Goal: Information Seeking & Learning: Learn about a topic

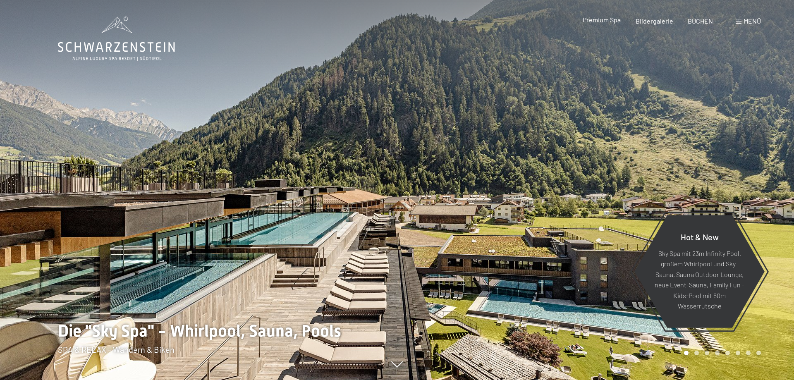
click at [614, 22] on span "Premium Spa" at bounding box center [602, 20] width 38 height 8
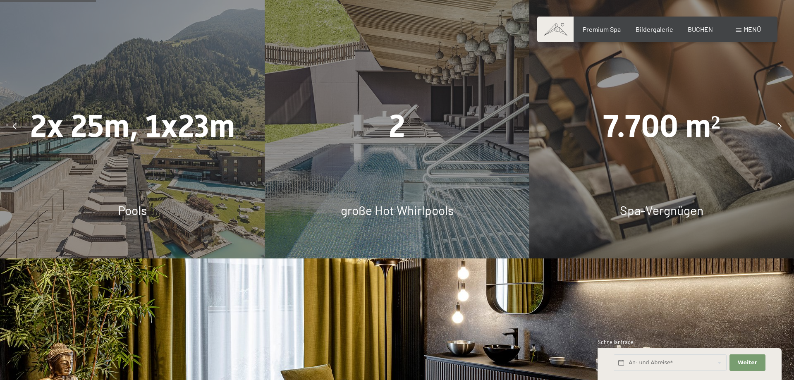
scroll to position [844, 0]
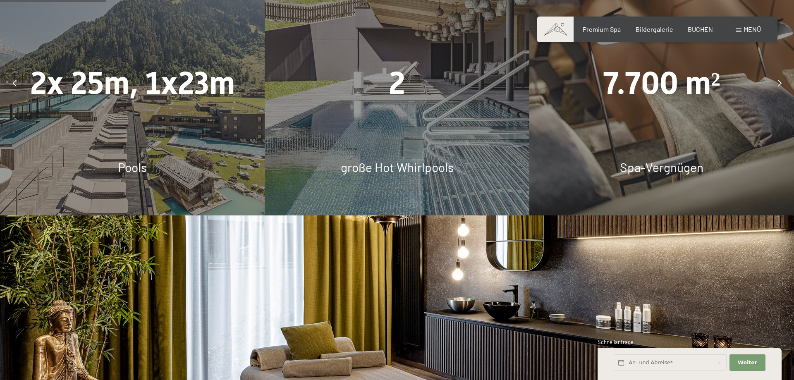
click at [358, 158] on div "große Hot Whirlpools" at bounding box center [397, 166] width 265 height 17
click at [392, 84] on div "2 große Hot Whirlpools" at bounding box center [397, 83] width 265 height 265
click at [399, 65] on span "2" at bounding box center [397, 83] width 17 height 36
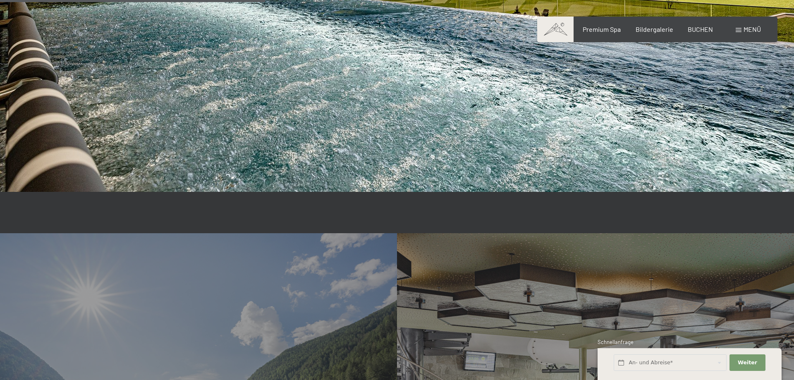
scroll to position [2299, 0]
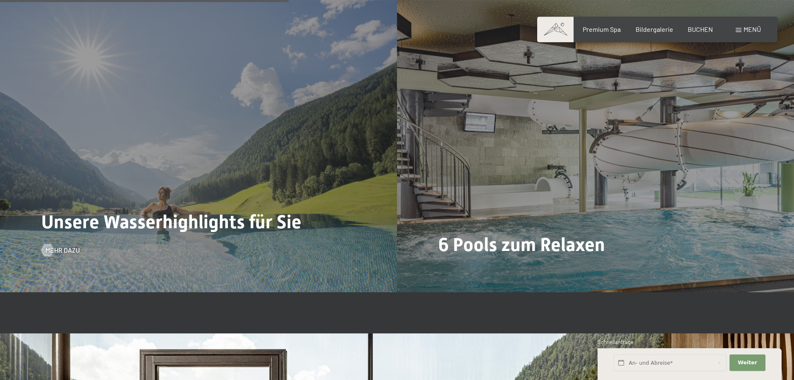
click at [220, 170] on div "Unsere Wasserhighlights für Sie Mehr dazu" at bounding box center [198, 143] width 397 height 298
click at [52, 246] on div "Mehr dazu" at bounding box center [60, 250] width 38 height 9
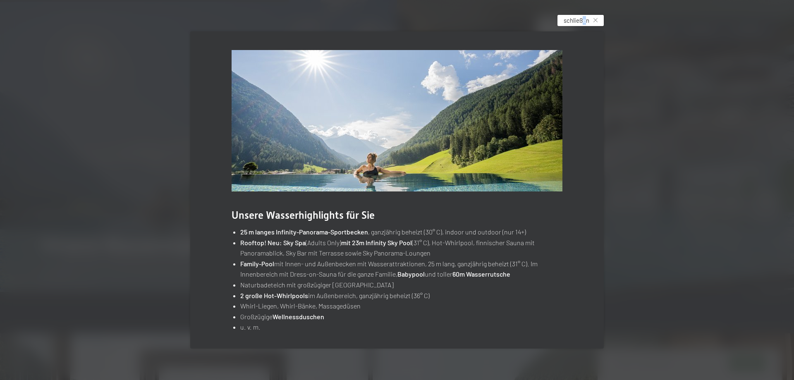
click at [584, 16] on div "schließen" at bounding box center [580, 20] width 46 height 11
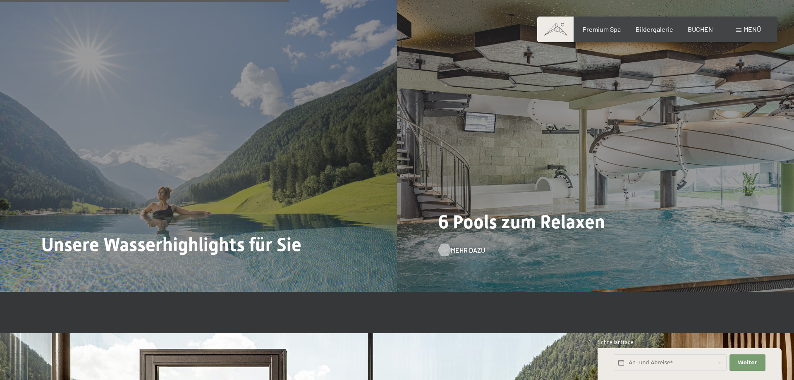
click at [464, 246] on span "Mehr dazu" at bounding box center [468, 250] width 34 height 9
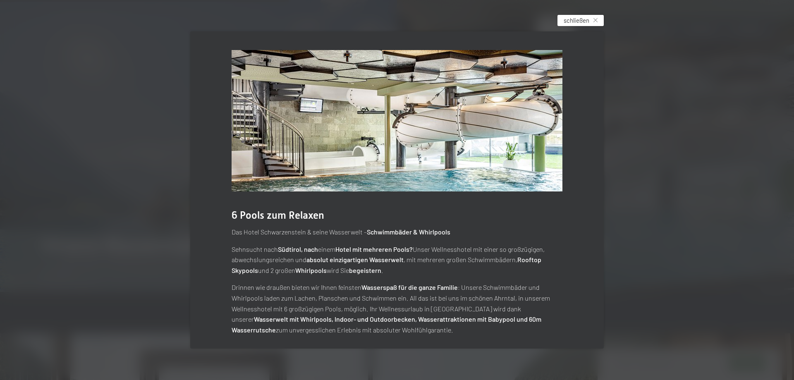
click at [579, 18] on span "schließen" at bounding box center [577, 20] width 26 height 9
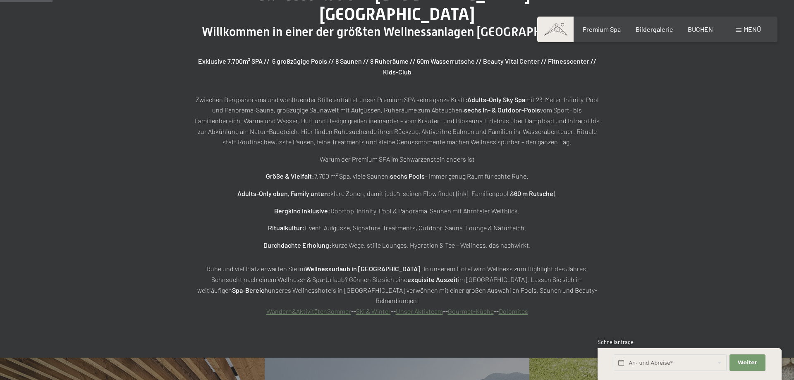
scroll to position [504, 0]
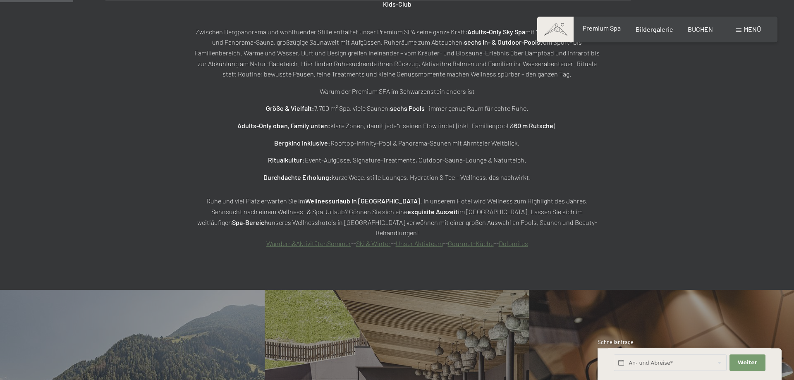
click at [593, 32] on span "Premium Spa" at bounding box center [602, 28] width 38 height 8
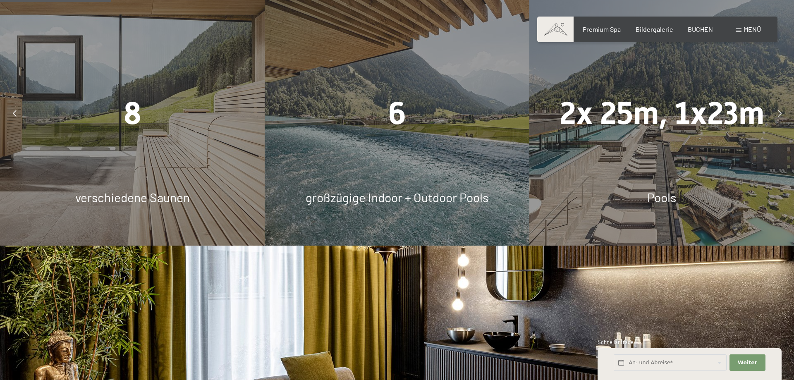
scroll to position [759, 0]
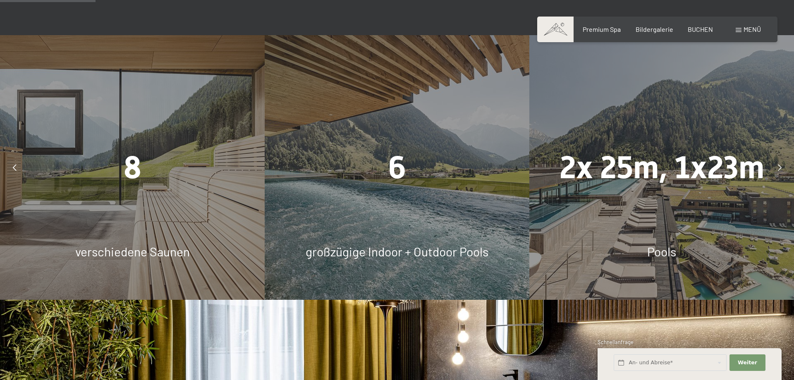
click at [781, 157] on div at bounding box center [779, 167] width 21 height 21
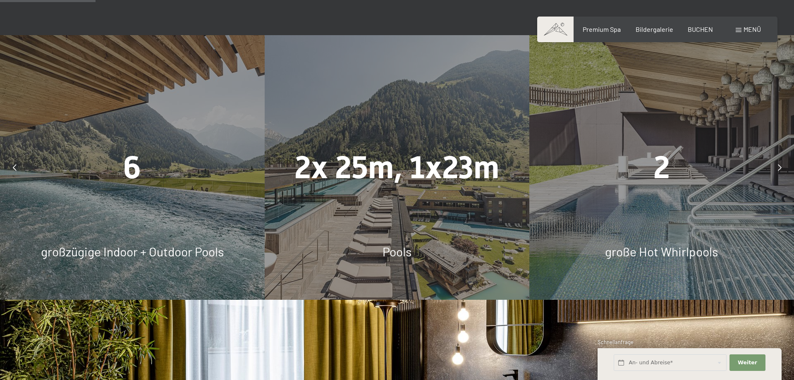
click at [777, 157] on div at bounding box center [779, 167] width 21 height 21
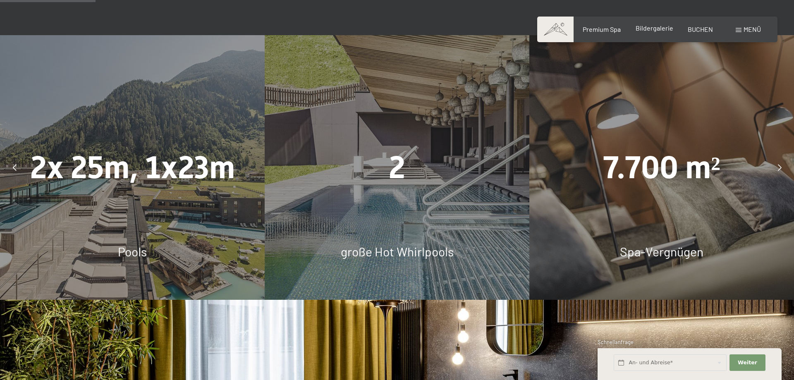
click at [655, 32] on div "Bildergalerie" at bounding box center [655, 28] width 38 height 9
click at [652, 29] on span "Bildergalerie" at bounding box center [655, 28] width 38 height 8
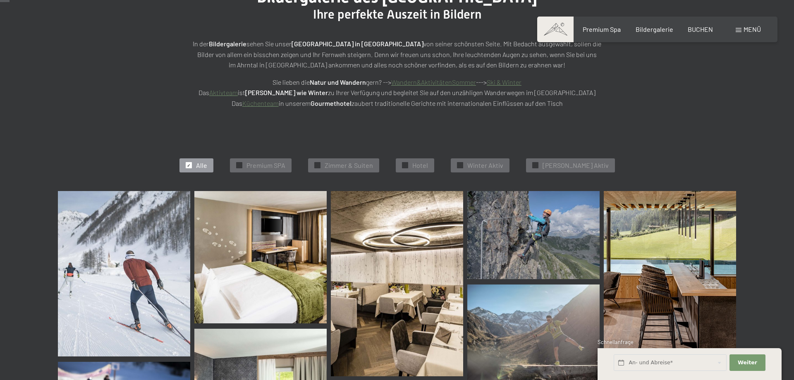
scroll to position [127, 0]
click at [305, 166] on div "✓ Alle ✓ Premium SPA ✓ Zimmer & Suiten ✓ Hotel ✓ Winter Aktiv ✓ Sommer Aktiv" at bounding box center [397, 165] width 761 height 51
click at [272, 165] on span "Premium SPA" at bounding box center [265, 165] width 39 height 9
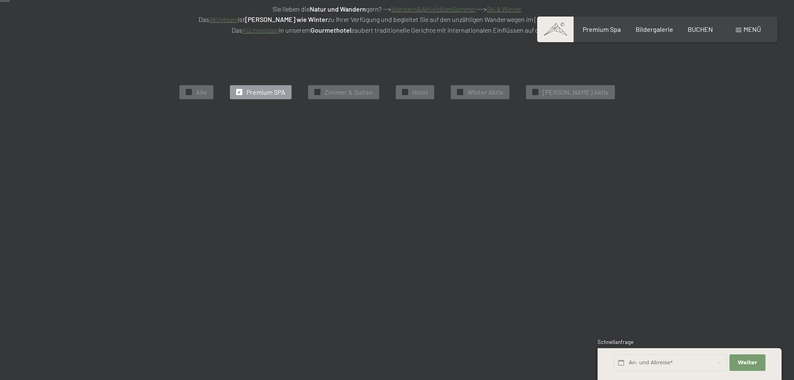
scroll to position [208, 0]
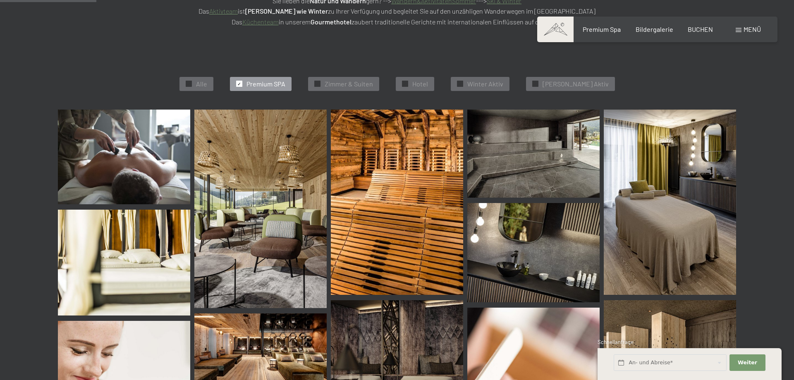
click at [177, 153] on img at bounding box center [124, 157] width 132 height 95
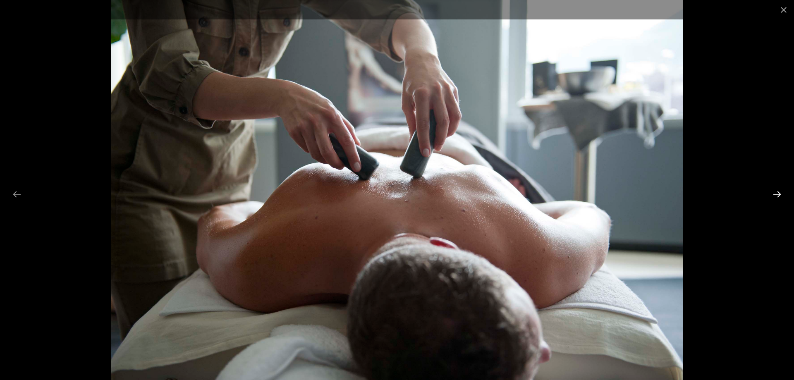
click at [780, 194] on button "Next slide" at bounding box center [776, 194] width 17 height 16
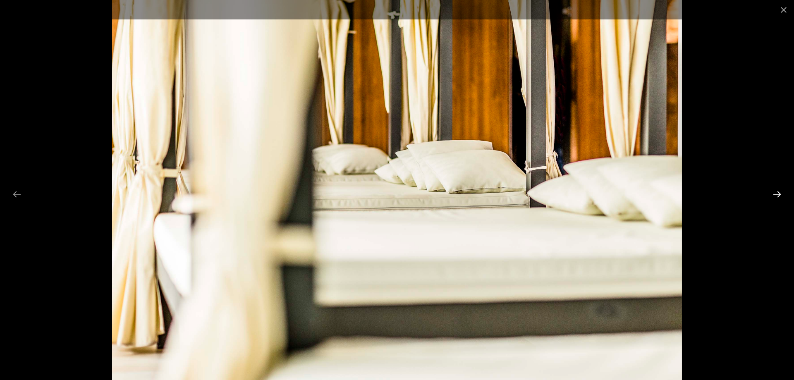
click at [780, 196] on button "Next slide" at bounding box center [776, 194] width 17 height 16
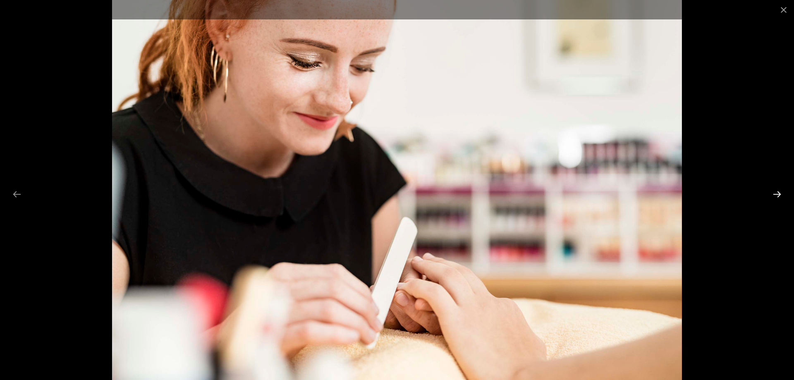
click at [778, 201] on button "Next slide" at bounding box center [776, 194] width 17 height 16
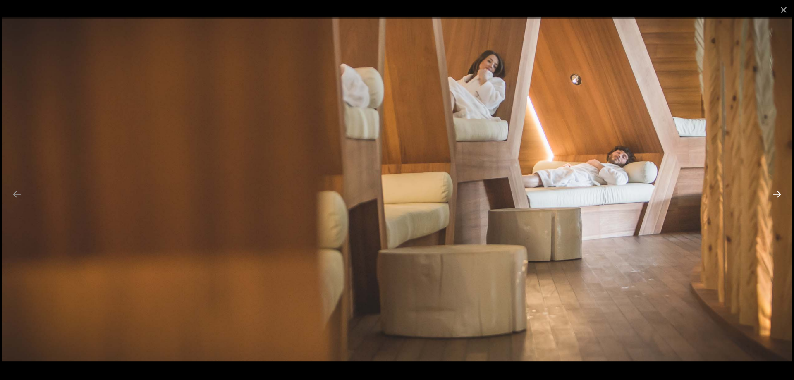
click at [775, 193] on button "Next slide" at bounding box center [776, 194] width 17 height 16
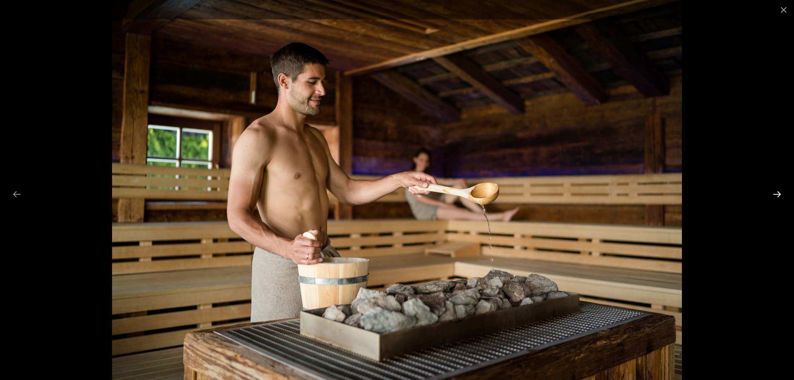
click at [775, 194] on button "Next slide" at bounding box center [776, 194] width 17 height 16
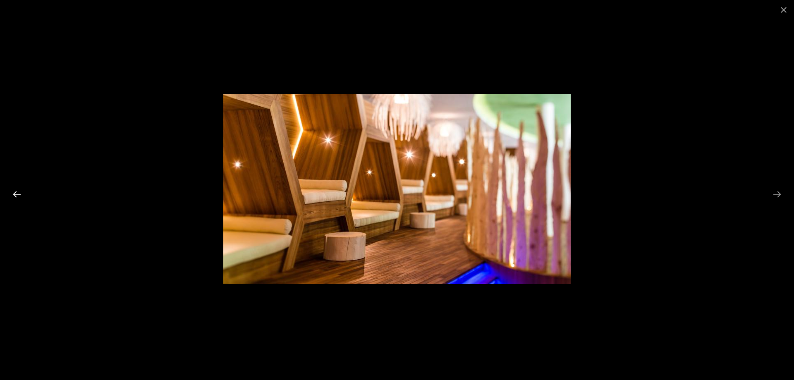
drag, startPoint x: 26, startPoint y: 195, endPoint x: 22, endPoint y: 194, distance: 4.7
click at [22, 195] on div at bounding box center [397, 190] width 794 height 380
click at [22, 193] on button "Previous slide" at bounding box center [16, 194] width 17 height 16
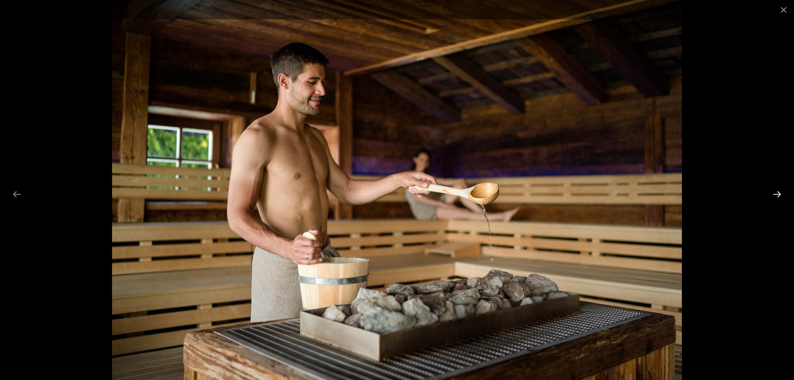
click at [780, 193] on button "Next slide" at bounding box center [776, 194] width 17 height 16
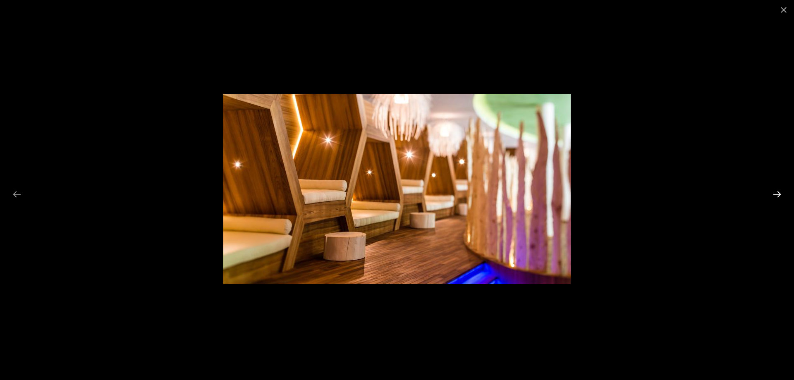
click at [772, 195] on button "Next slide" at bounding box center [776, 194] width 17 height 16
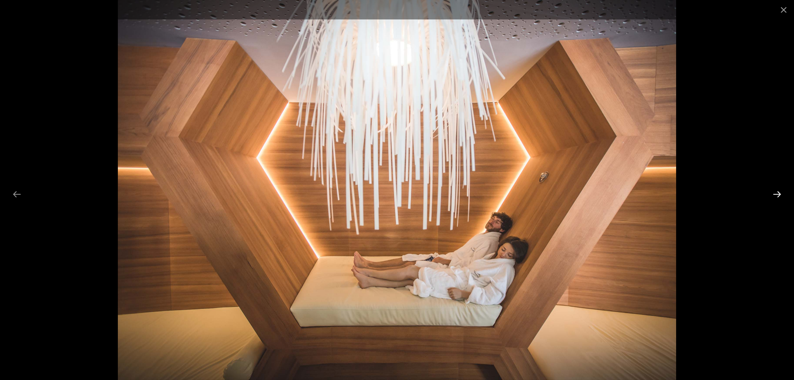
click at [770, 198] on button "Next slide" at bounding box center [776, 194] width 17 height 16
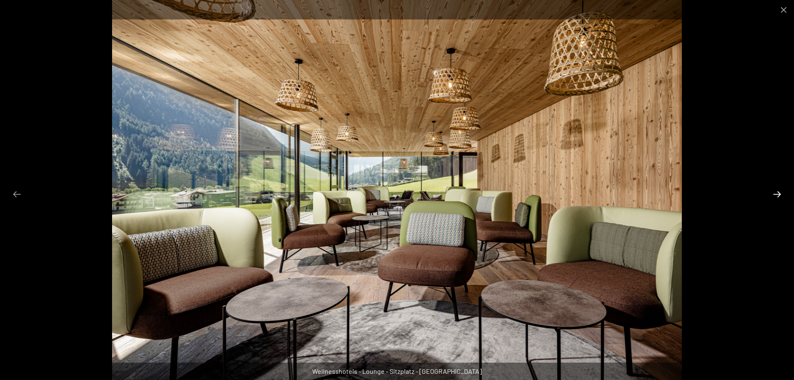
click at [776, 193] on button "Next slide" at bounding box center [776, 194] width 17 height 16
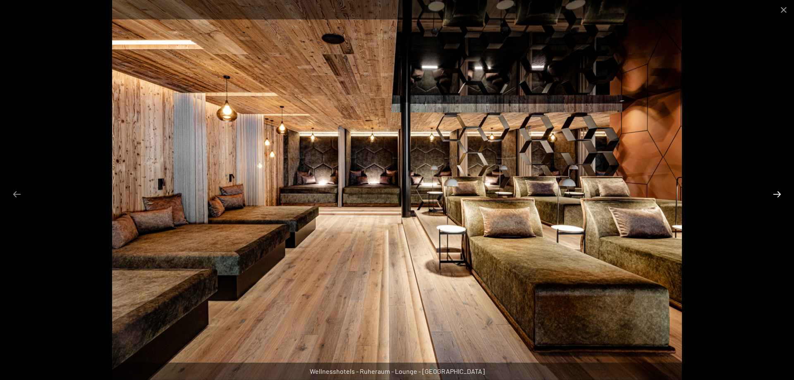
click at [776, 193] on button "Next slide" at bounding box center [776, 194] width 17 height 16
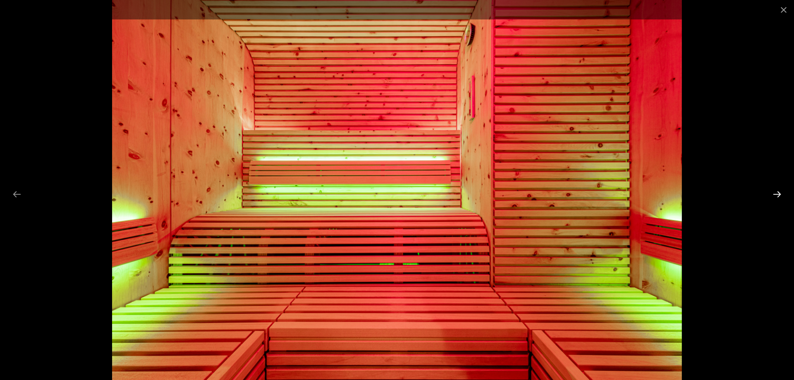
click at [776, 193] on button "Next slide" at bounding box center [776, 194] width 17 height 16
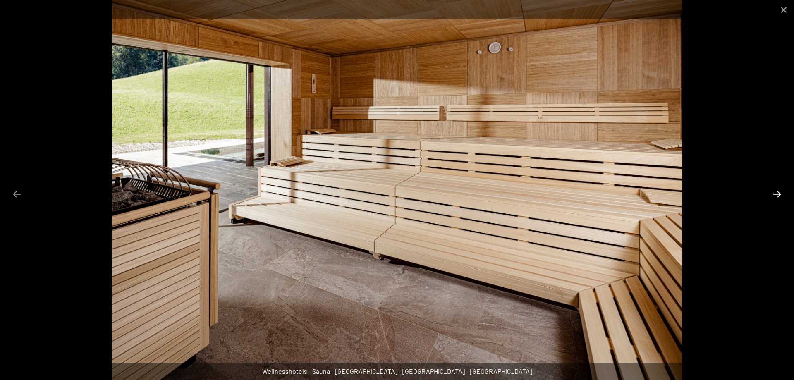
click at [776, 193] on button "Next slide" at bounding box center [776, 194] width 17 height 16
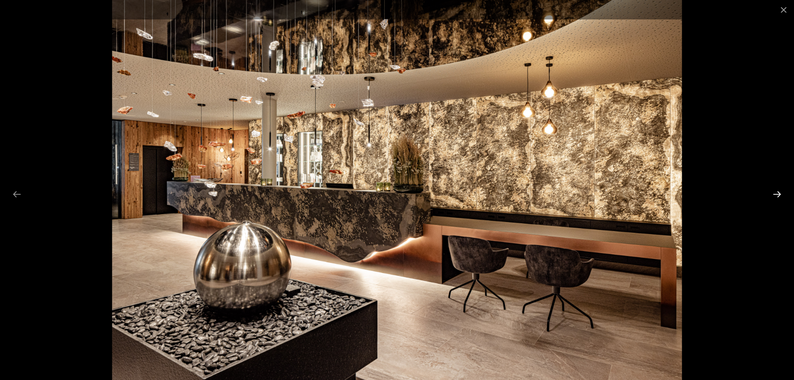
click at [776, 193] on button "Next slide" at bounding box center [776, 194] width 17 height 16
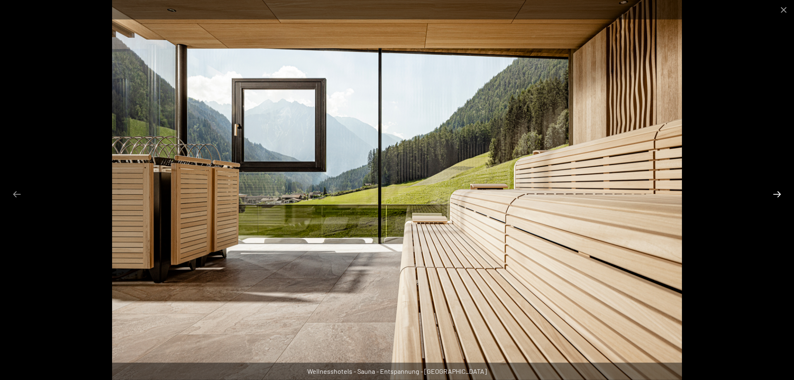
click at [776, 193] on button "Next slide" at bounding box center [776, 194] width 17 height 16
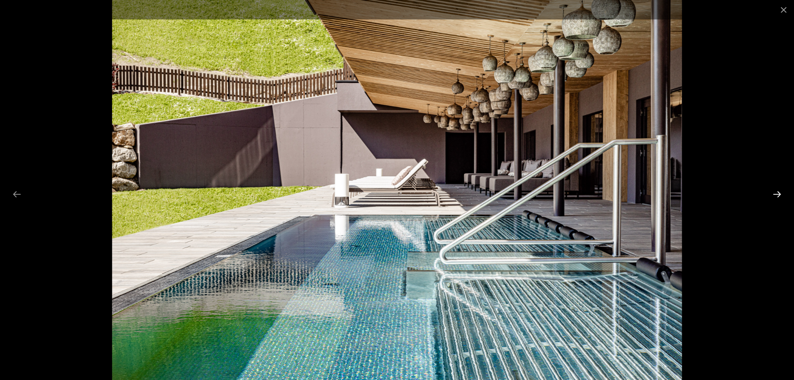
click at [777, 191] on button "Next slide" at bounding box center [776, 194] width 17 height 16
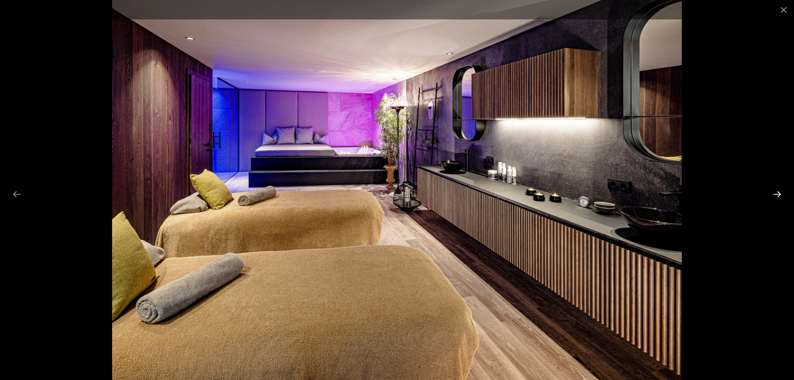
click at [777, 193] on button "Next slide" at bounding box center [776, 194] width 17 height 16
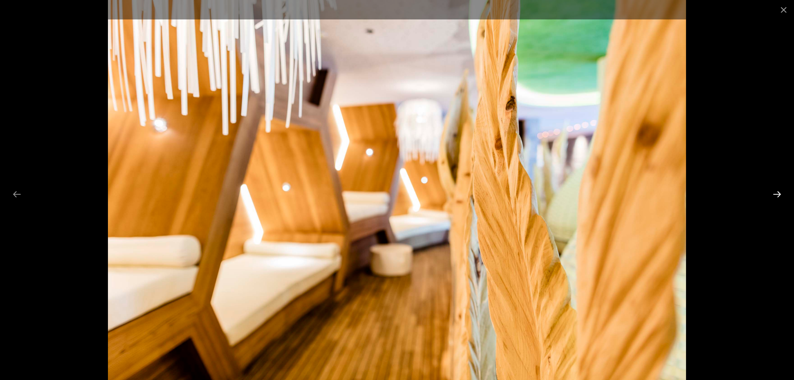
click at [777, 195] on button "Next slide" at bounding box center [776, 194] width 17 height 16
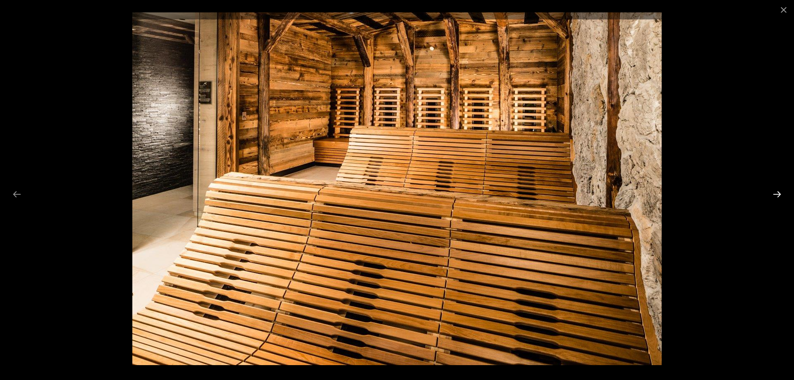
click at [777, 195] on button "Next slide" at bounding box center [776, 194] width 17 height 16
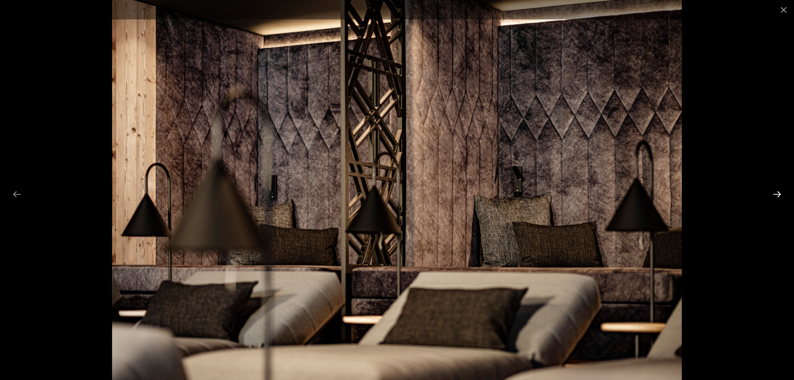
click at [777, 195] on button "Next slide" at bounding box center [776, 194] width 17 height 16
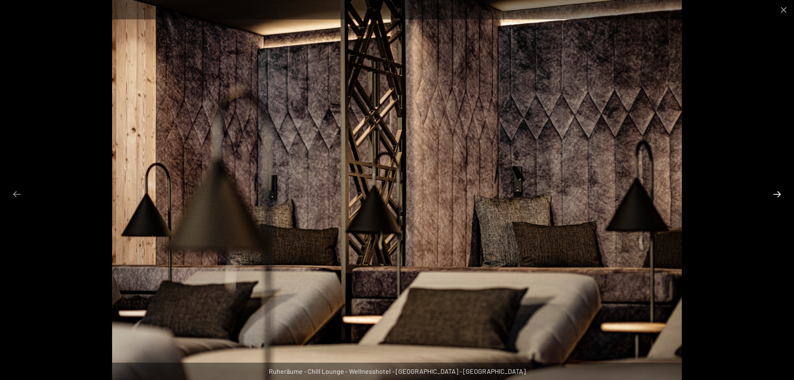
click at [777, 195] on button "Next slide" at bounding box center [776, 194] width 17 height 16
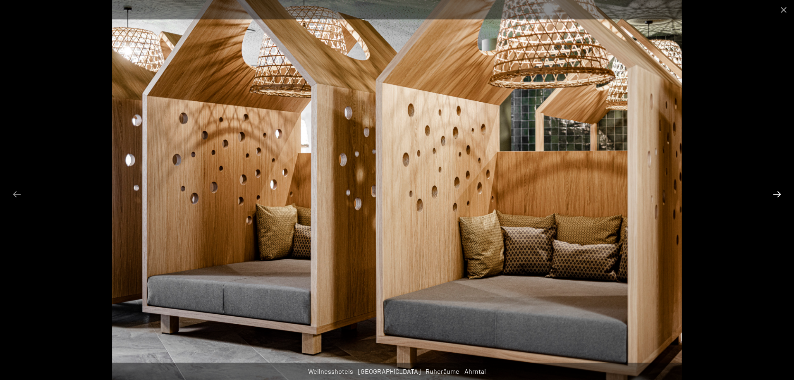
click at [777, 195] on button "Next slide" at bounding box center [776, 194] width 17 height 16
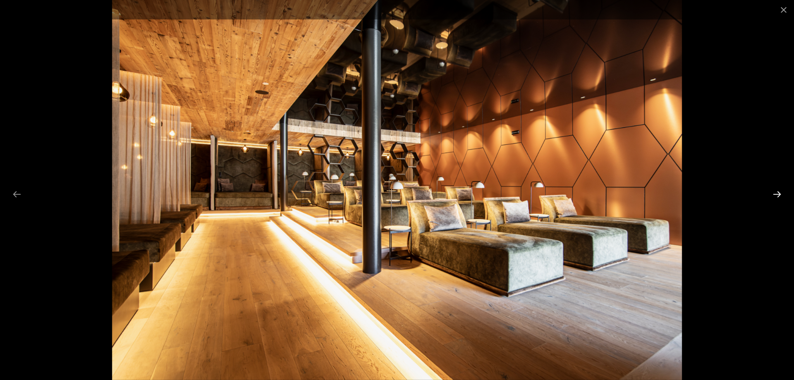
click at [777, 195] on button "Next slide" at bounding box center [776, 194] width 17 height 16
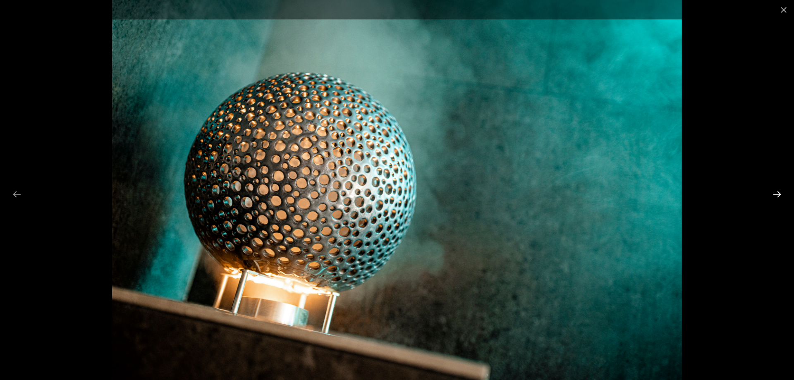
click at [777, 195] on button "Next slide" at bounding box center [776, 194] width 17 height 16
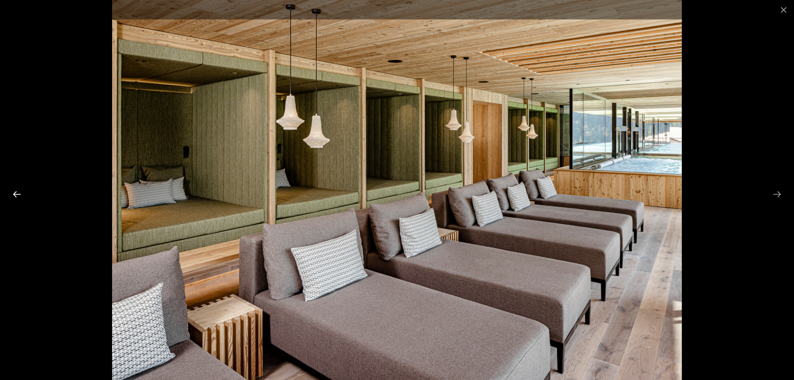
click at [17, 194] on button "Previous slide" at bounding box center [16, 194] width 17 height 16
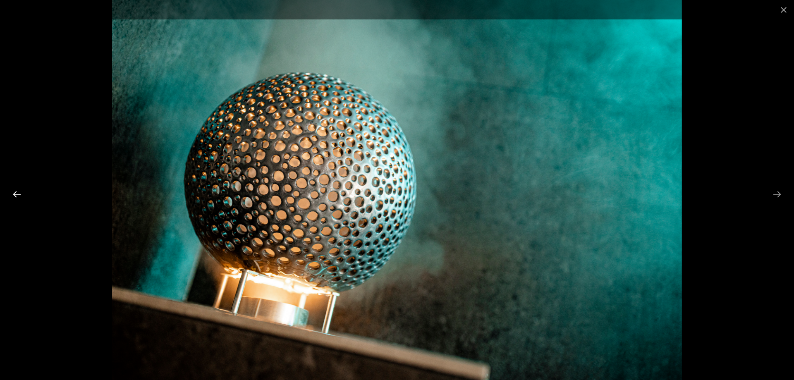
click at [17, 194] on button "Previous slide" at bounding box center [16, 194] width 17 height 16
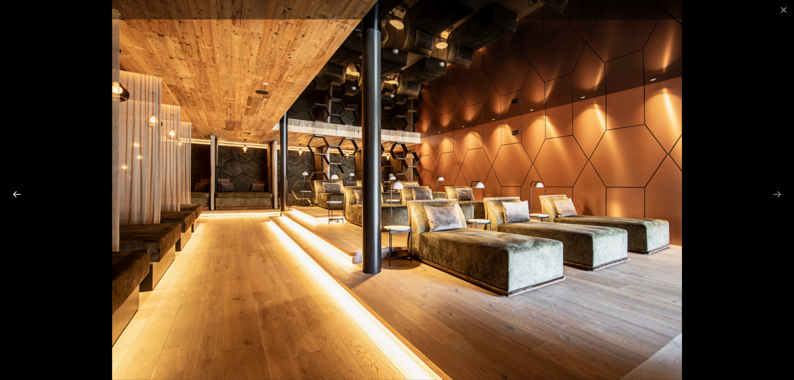
click at [17, 194] on button "Previous slide" at bounding box center [16, 194] width 17 height 16
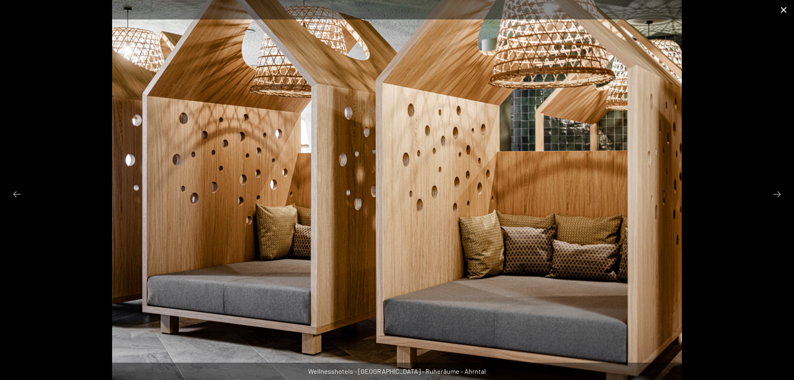
click at [784, 9] on button "Close gallery" at bounding box center [783, 9] width 21 height 19
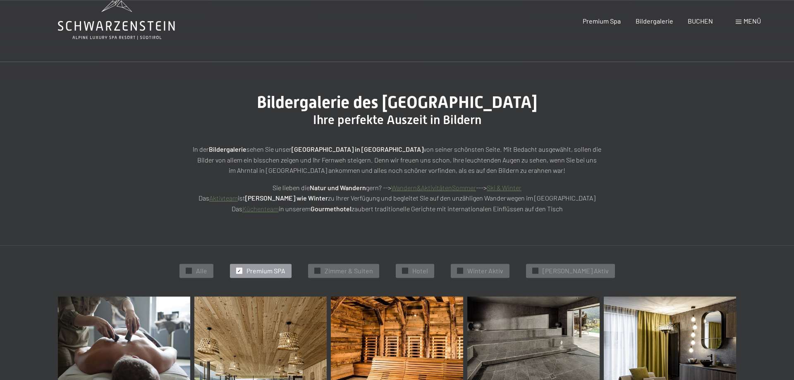
scroll to position [0, 0]
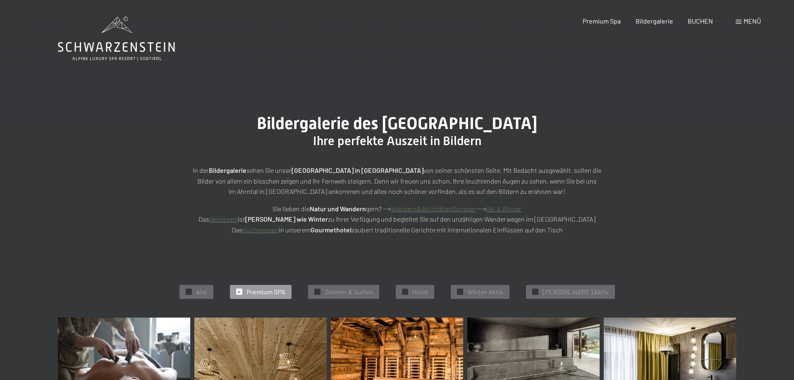
click at [601, 25] on div "Premium Spa Bildergalerie BUCHEN" at bounding box center [641, 21] width 174 height 9
click at [600, 24] on span "Premium Spa" at bounding box center [602, 20] width 38 height 8
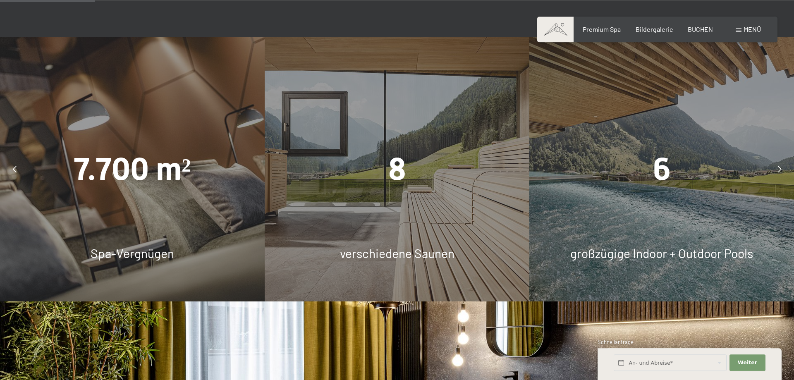
scroll to position [759, 0]
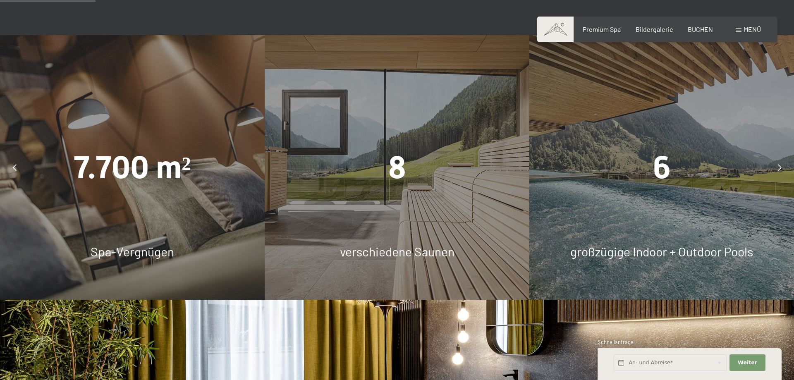
click at [439, 205] on div "8 verschiedene Saunen" at bounding box center [397, 167] width 265 height 265
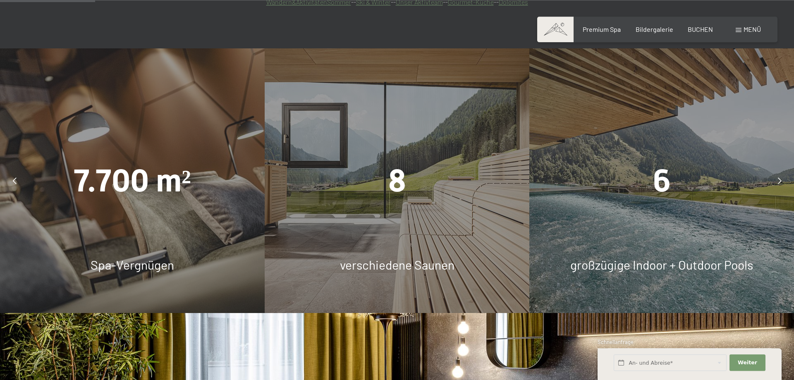
scroll to position [743, 0]
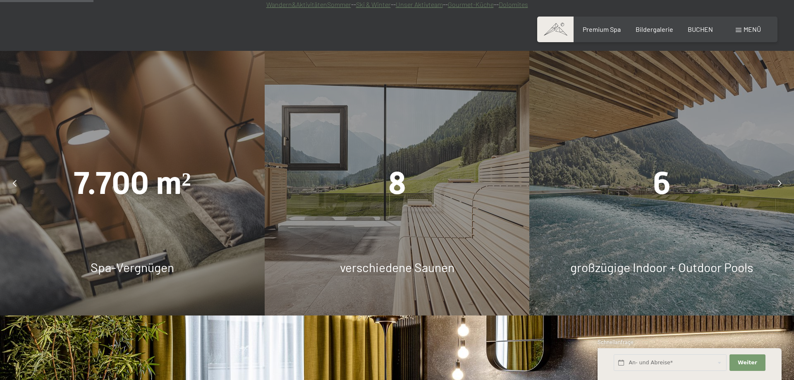
click at [776, 173] on div at bounding box center [779, 183] width 21 height 21
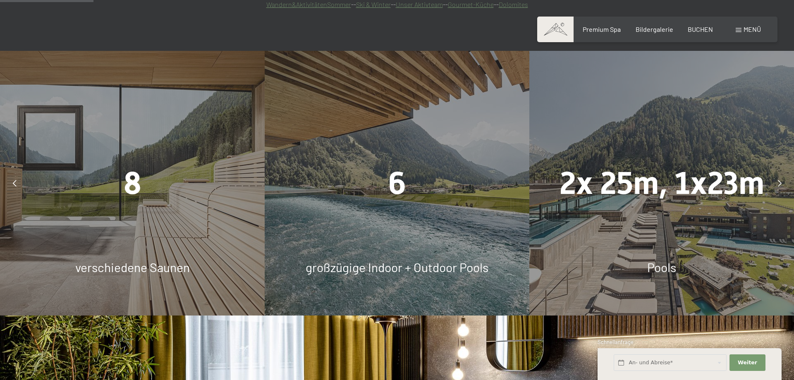
click at [779, 180] on icon at bounding box center [780, 183] width 4 height 7
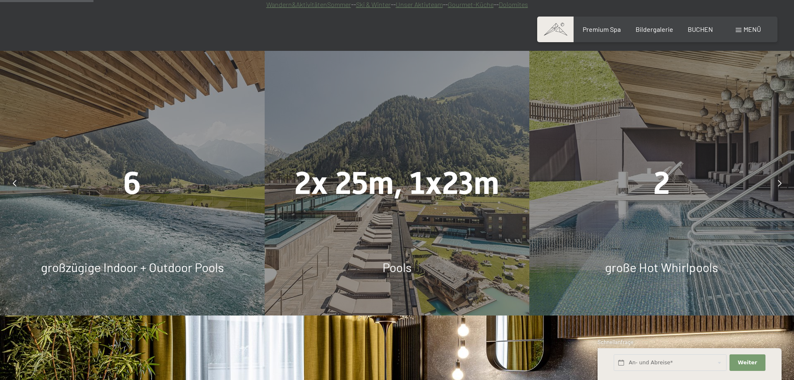
click at [648, 161] on div "2" at bounding box center [661, 183] width 265 height 44
click at [782, 173] on div at bounding box center [779, 183] width 21 height 21
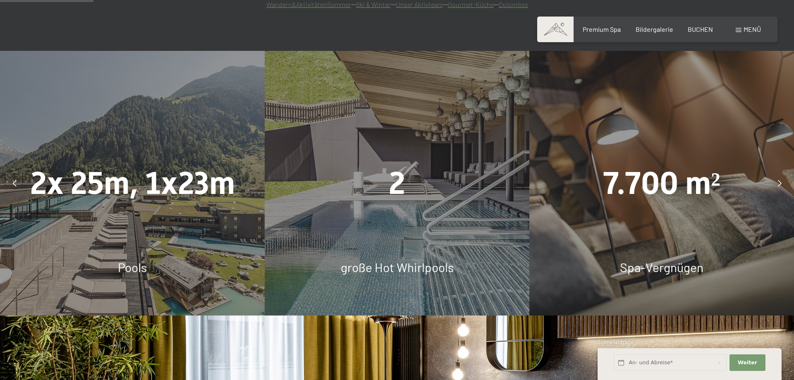
click at [782, 173] on div at bounding box center [779, 183] width 21 height 21
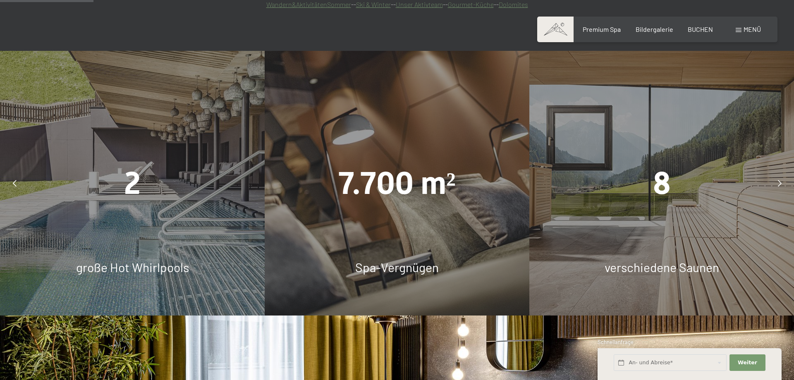
click at [782, 173] on div at bounding box center [779, 183] width 21 height 21
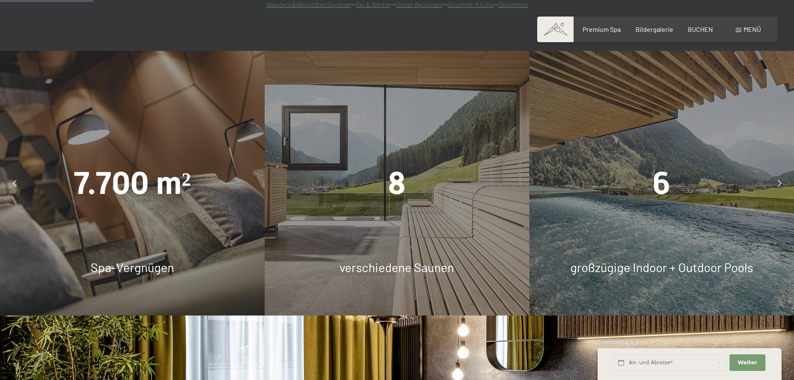
drag, startPoint x: 380, startPoint y: 161, endPoint x: 387, endPoint y: 155, distance: 9.4
click at [379, 161] on div "8" at bounding box center [397, 183] width 265 height 44
click at [398, 165] on span "8" at bounding box center [397, 183] width 18 height 36
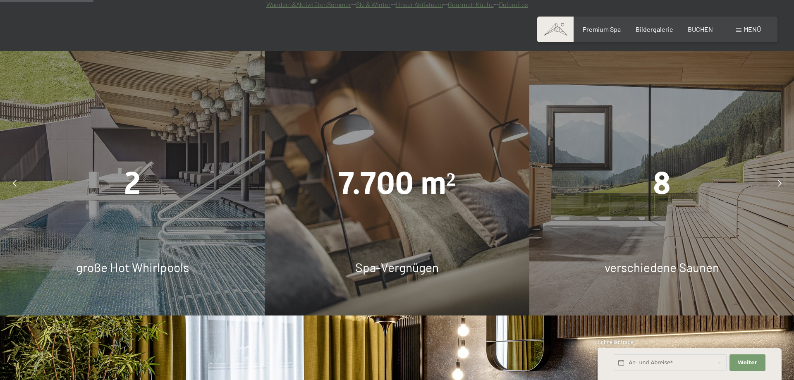
click at [401, 178] on div "7.700 m² Spa-Vergnügen" at bounding box center [397, 183] width 265 height 265
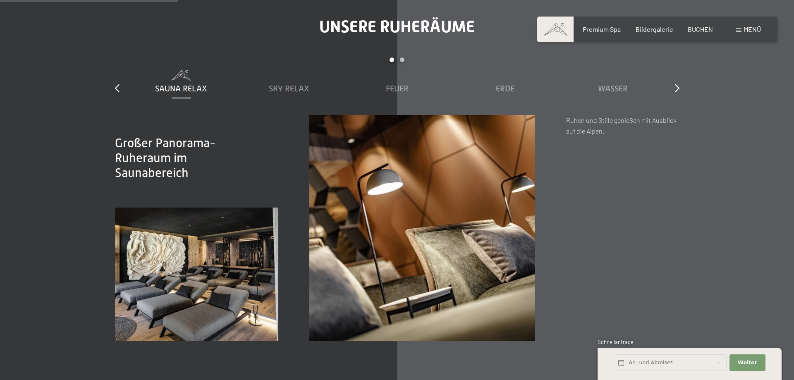
scroll to position [1418, 0]
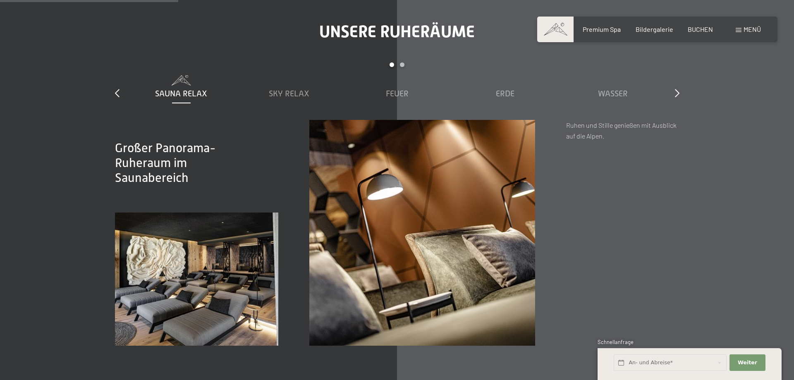
click at [154, 146] on span "Großer Panorama-Ruheraum im Saunabereich" at bounding box center [165, 163] width 101 height 44
click at [175, 213] on img at bounding box center [197, 280] width 164 height 134
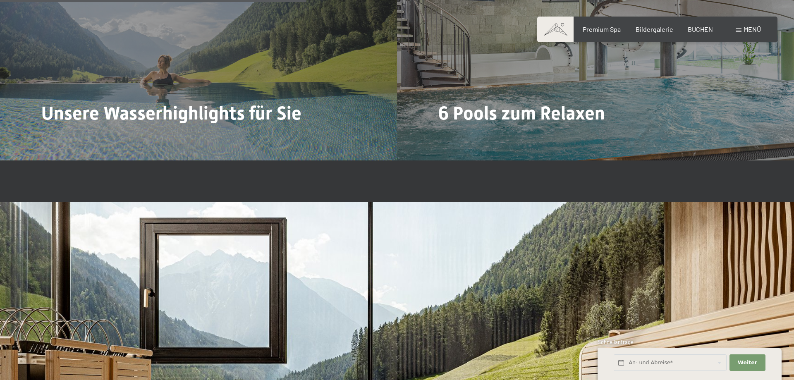
scroll to position [2599, 0]
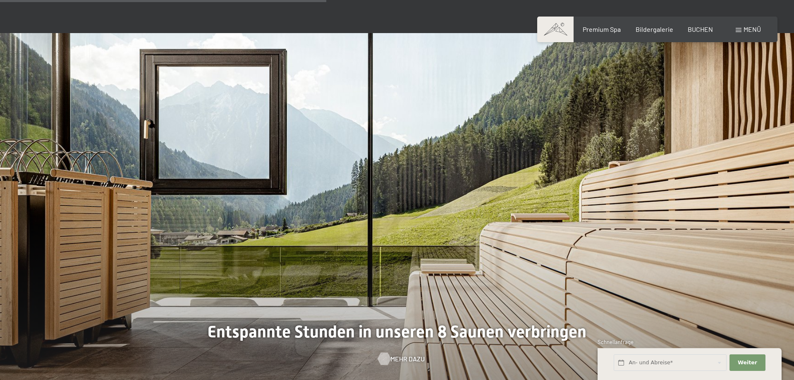
click at [409, 354] on span "Mehr dazu" at bounding box center [407, 358] width 34 height 9
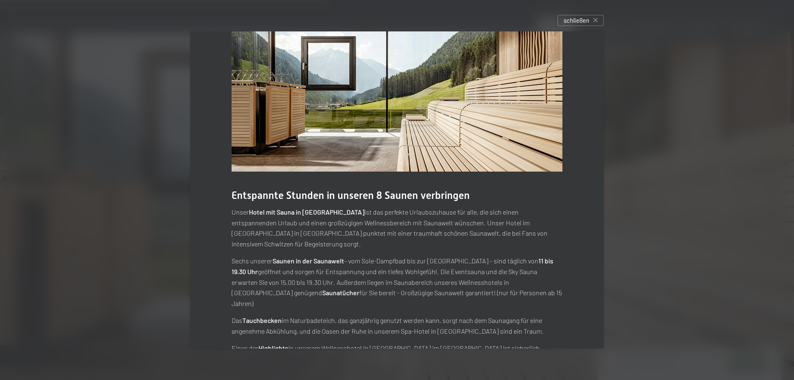
scroll to position [0, 0]
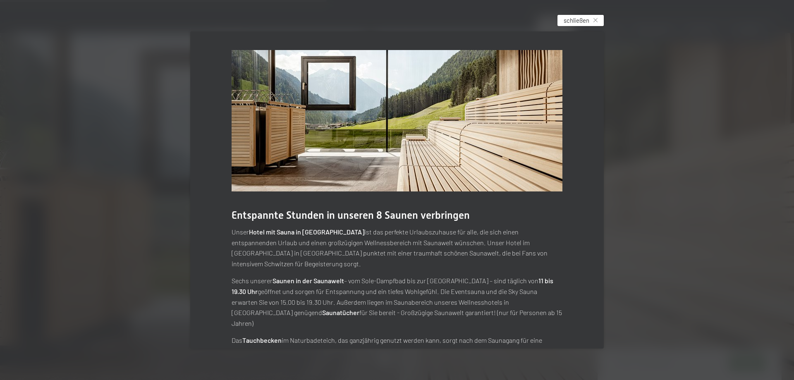
click at [588, 20] on span "schließen" at bounding box center [577, 20] width 26 height 9
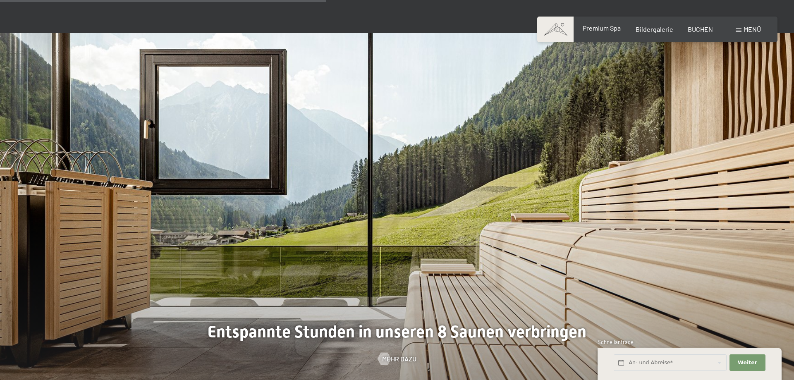
click at [617, 31] on span "Premium Spa" at bounding box center [602, 28] width 38 height 8
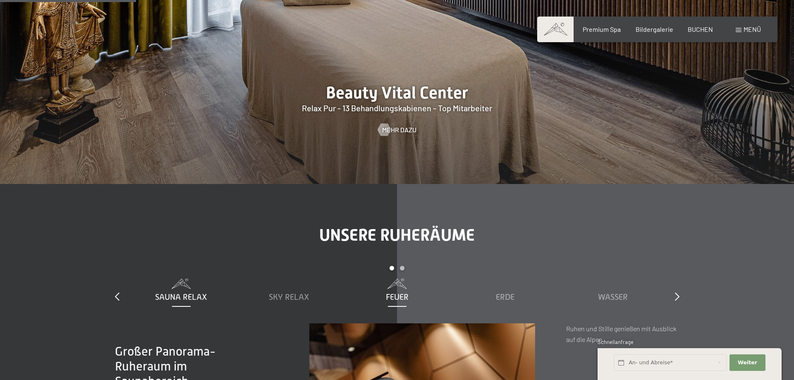
scroll to position [1223, 0]
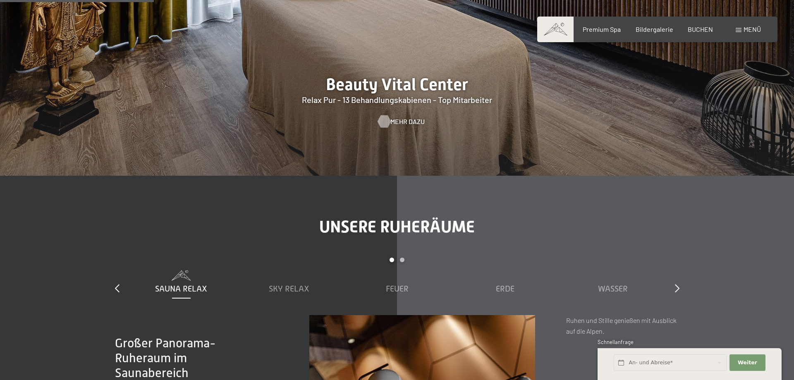
click at [406, 117] on span "Mehr dazu" at bounding box center [407, 121] width 34 height 9
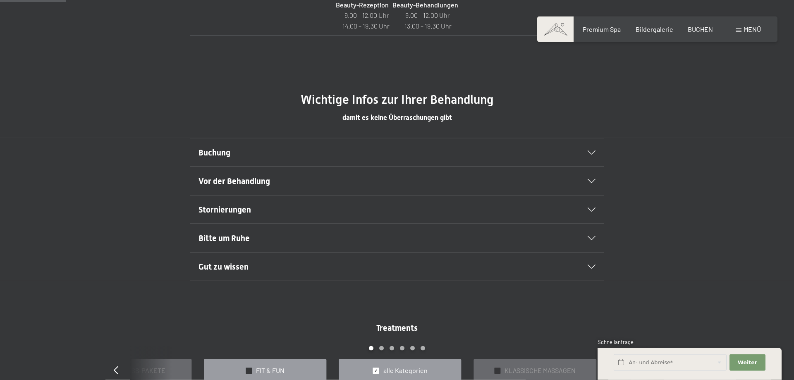
scroll to position [548, 0]
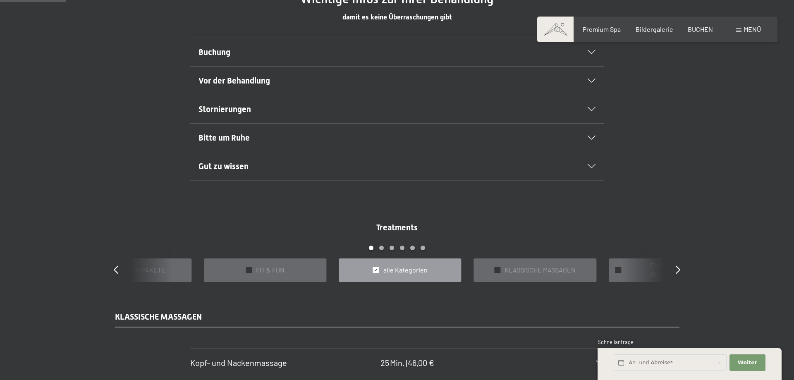
click at [378, 268] on div at bounding box center [376, 270] width 6 height 6
click at [681, 268] on div "Treatments slide 3 to 7 of 22 ✓ BÄDER & PACKUNGEN ✓ VORFREUDE FÜR WERDENDE MÜTT…" at bounding box center [396, 252] width 595 height 60
click at [677, 268] on icon at bounding box center [678, 269] width 5 height 8
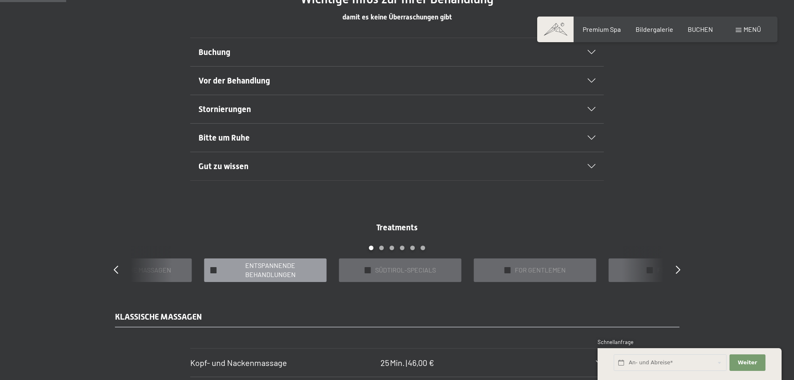
click at [213, 268] on span "✓" at bounding box center [213, 270] width 3 height 6
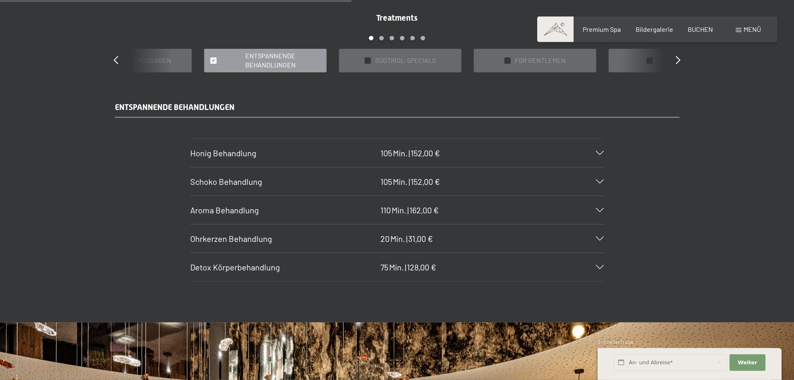
scroll to position [759, 0]
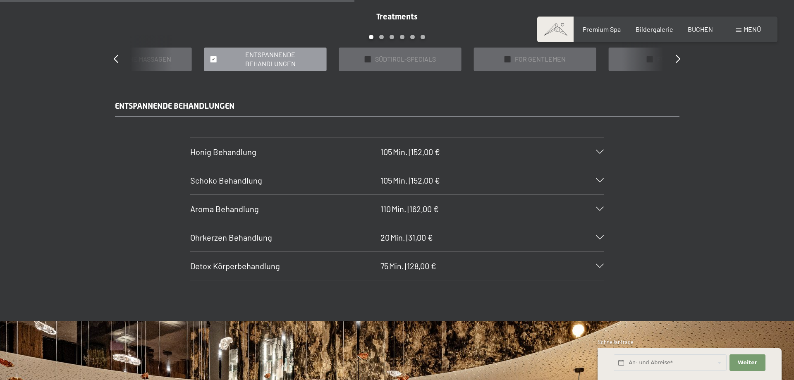
click at [466, 269] on div "Detox Körperbehandlung 75 Min. | 128,00 €" at bounding box center [397, 266] width 414 height 28
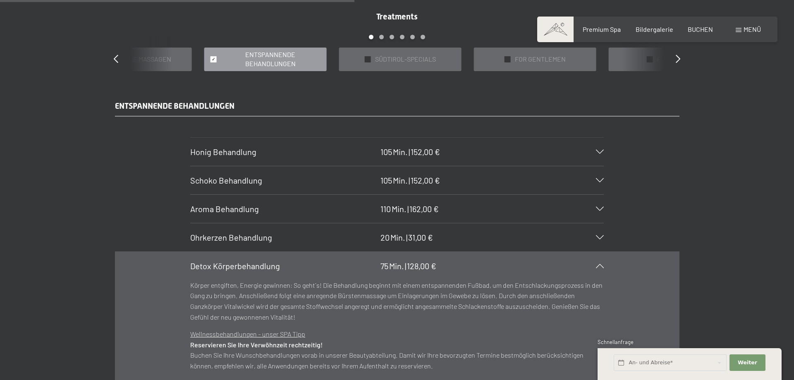
click at [478, 268] on div "Detox Körperbehandlung 75 Min. | 128,00 €" at bounding box center [397, 266] width 414 height 28
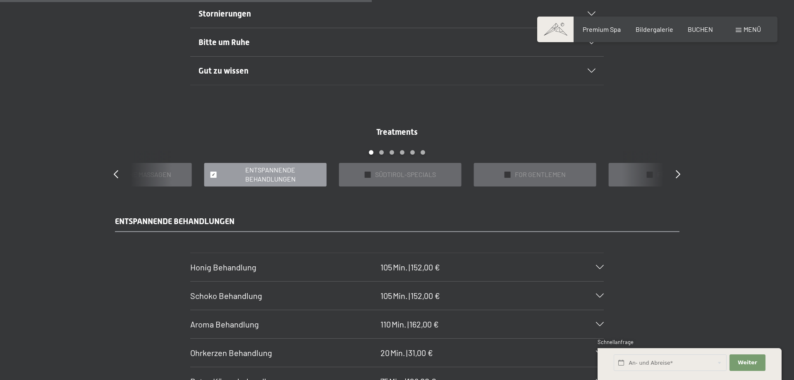
scroll to position [641, 0]
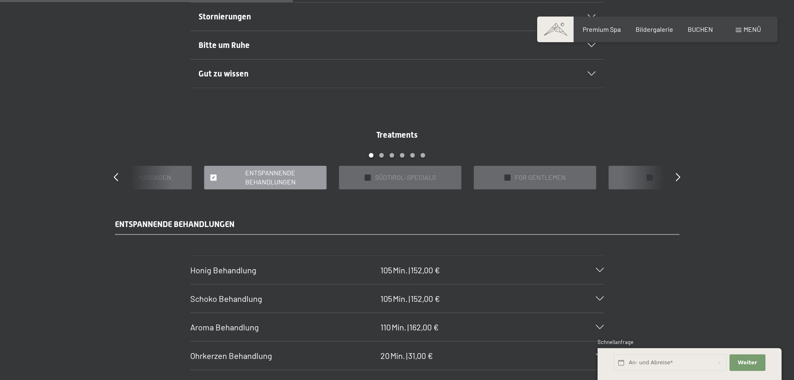
click at [217, 176] on div "✓ ENTSPANNENDE BEHANDLUNGEN" at bounding box center [265, 178] width 122 height 24
drag, startPoint x: 213, startPoint y: 177, endPoint x: 201, endPoint y: 184, distance: 13.2
click at [213, 178] on span "✓" at bounding box center [213, 178] width 3 height 6
click at [117, 175] on icon at bounding box center [116, 177] width 5 height 8
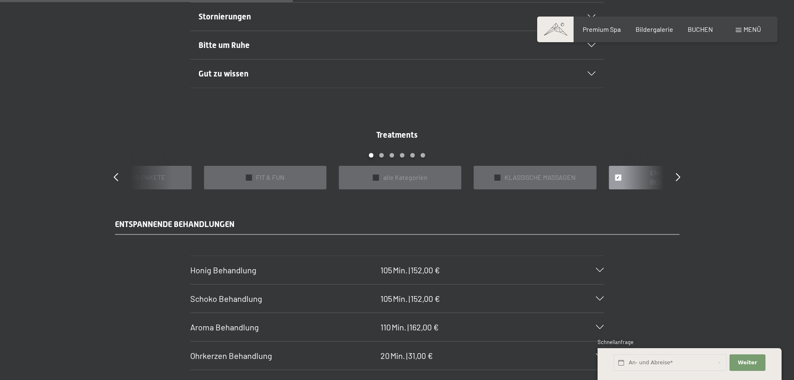
click at [619, 178] on span "✓" at bounding box center [617, 178] width 3 height 6
click at [500, 177] on span "✓" at bounding box center [498, 178] width 3 height 6
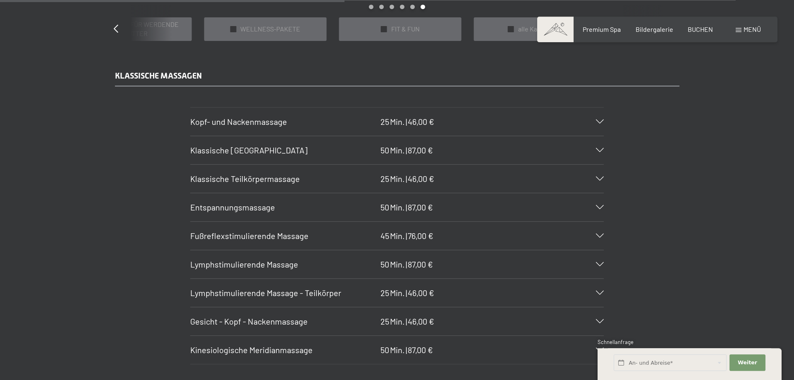
scroll to position [810, 0]
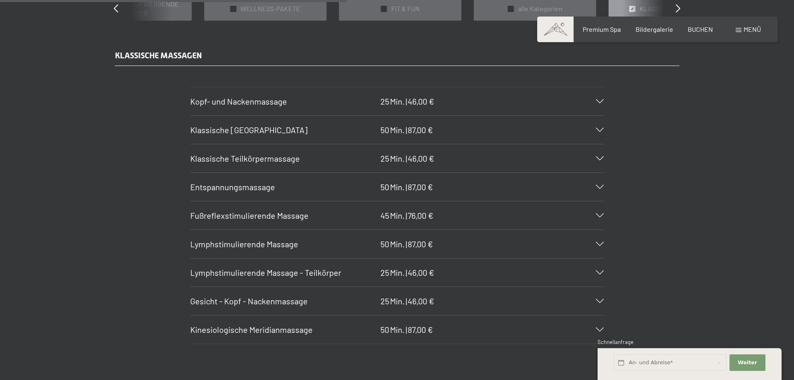
click at [322, 324] on div "Kinesiologische Meridianmassage 50 Min. | 87,00 €" at bounding box center [397, 330] width 414 height 28
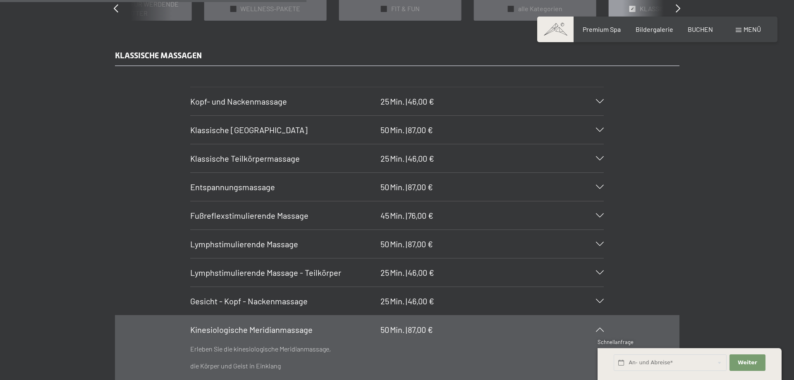
click at [542, 188] on div "Entspannungsmassage 50 Min. | 87,00 €" at bounding box center [397, 187] width 414 height 28
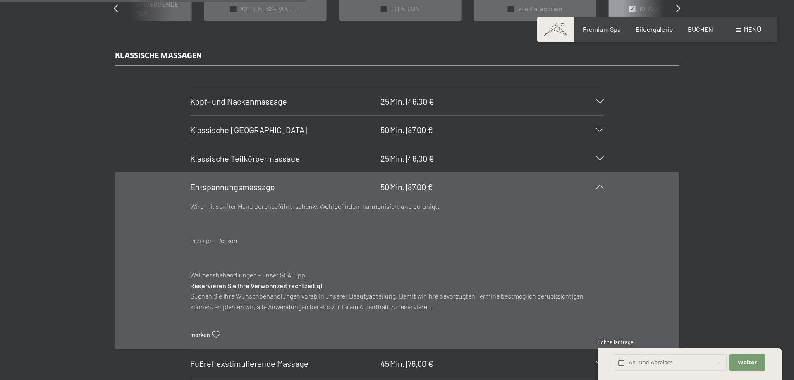
click at [363, 135] on h3 "Klassische [GEOGRAPHIC_DATA]" at bounding box center [283, 130] width 186 height 12
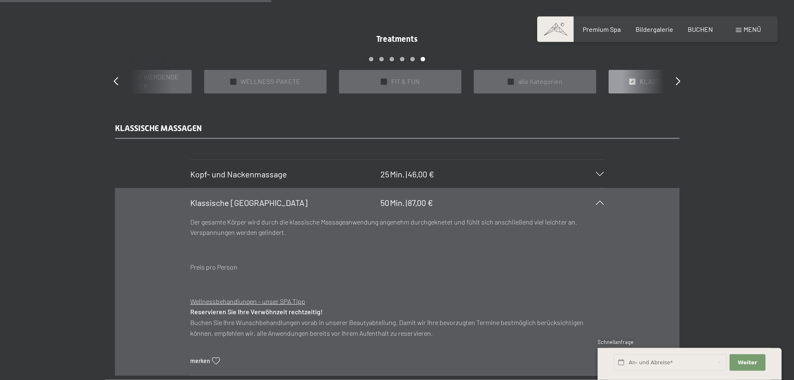
scroll to position [683, 0]
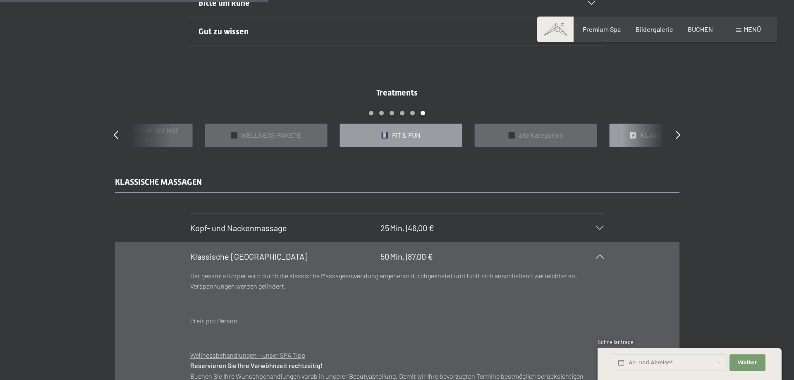
click at [383, 137] on div at bounding box center [384, 135] width 6 height 6
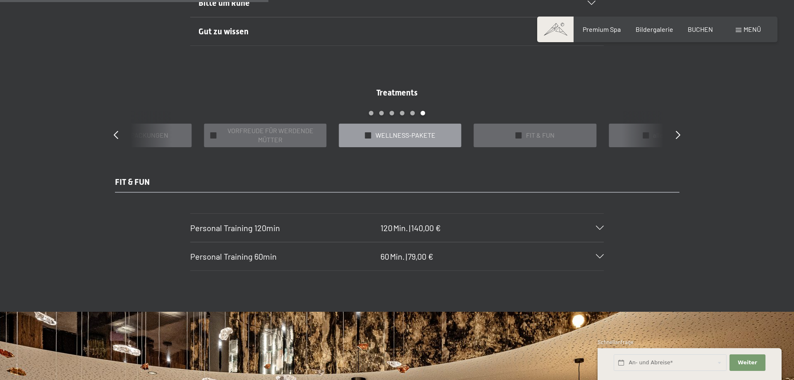
click at [368, 136] on span "✓" at bounding box center [367, 135] width 3 height 6
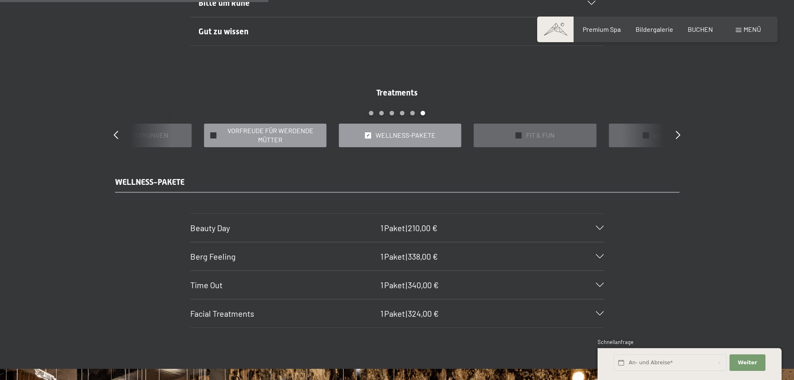
click at [277, 139] on span "VORFREUDE FÜR WERDENDE MÜTTER" at bounding box center [270, 135] width 100 height 19
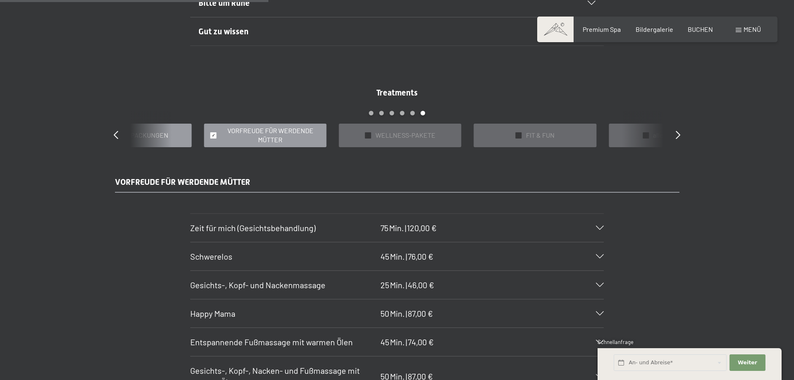
click at [150, 133] on span "BÄDER & PACKUNGEN" at bounding box center [135, 135] width 65 height 9
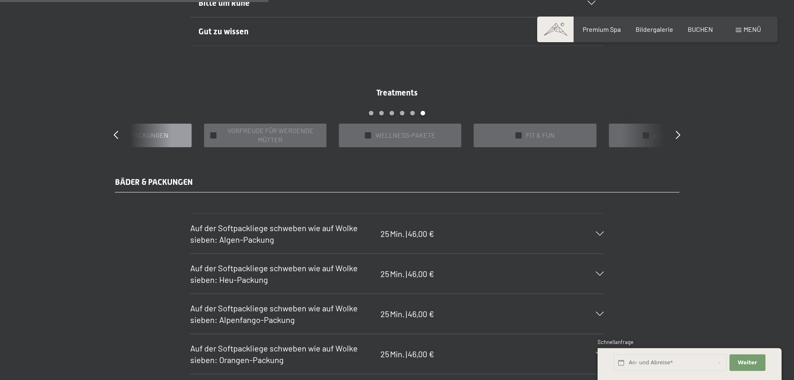
click at [682, 137] on div "Treatments slide 23 to 27 of 22 ✓ BÄDER & PACKUNGEN ✓ VORFREUDE FÜR WERDENDE MÜ…" at bounding box center [396, 117] width 595 height 60
click at [674, 135] on div "Treatments slide 23 to 27 of 22 ✓ BÄDER & PACKUNGEN ✓ VORFREUDE FÜR WERDENDE MÜ…" at bounding box center [396, 117] width 595 height 60
click at [679, 136] on icon at bounding box center [678, 135] width 5 height 8
click at [677, 136] on icon at bounding box center [678, 135] width 5 height 8
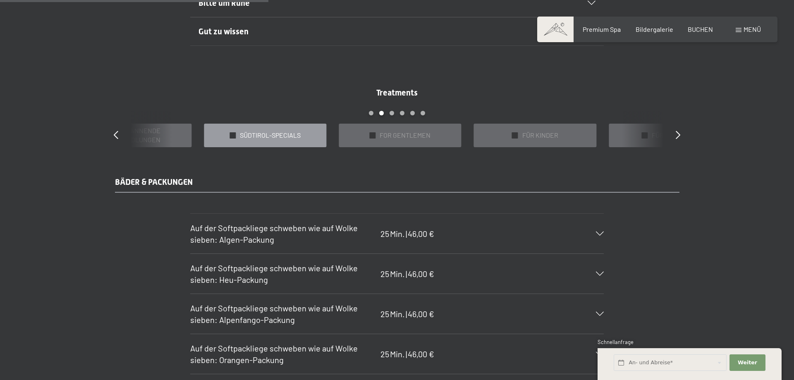
click at [278, 134] on span "SÜDTIROL-SPECIALS" at bounding box center [270, 135] width 61 height 9
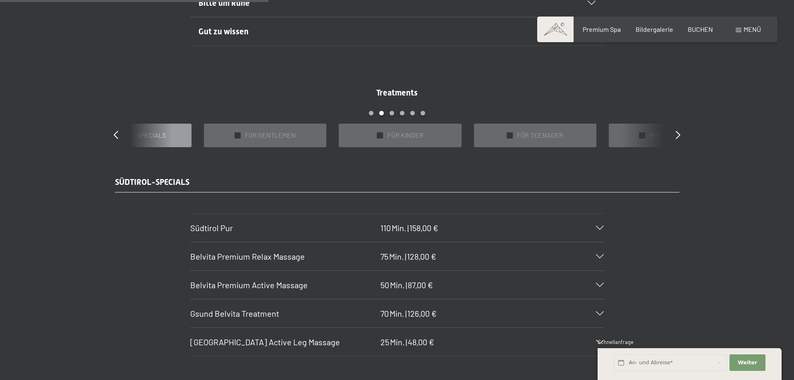
click at [478, 258] on div "Belvita Premium Relax Massage 75 Min. | 128,00 €" at bounding box center [397, 256] width 414 height 28
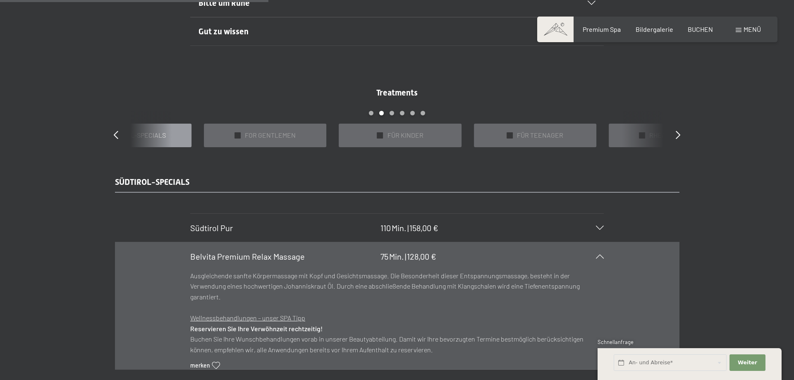
click at [482, 227] on div "Südtirol Pur 110 Min. | 158,00 €" at bounding box center [397, 228] width 414 height 28
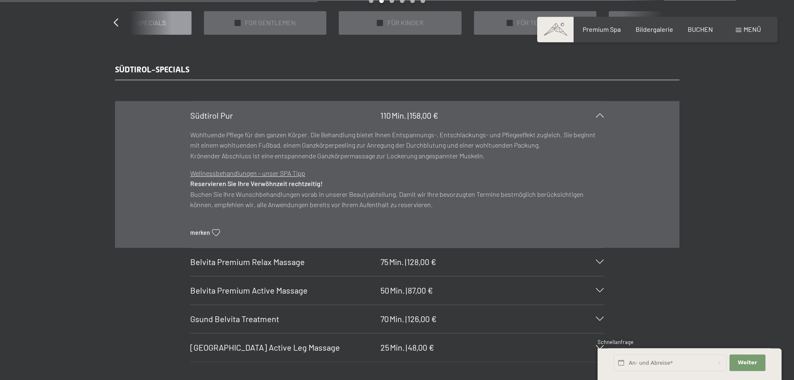
scroll to position [810, 0]
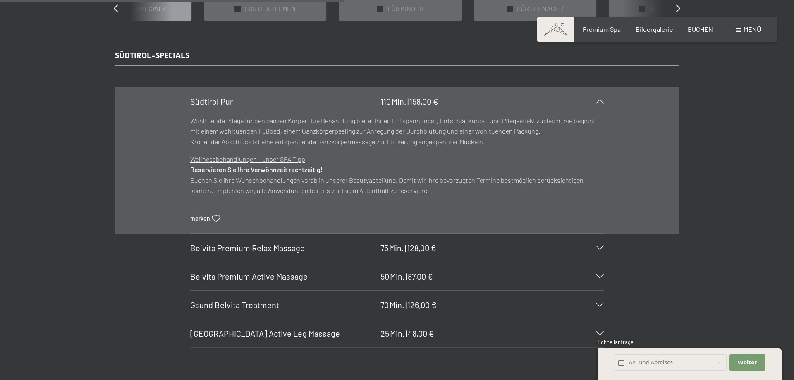
click at [442, 312] on div "Gsund Belvita Treatment 70 Min. | 126,00 €" at bounding box center [397, 305] width 414 height 28
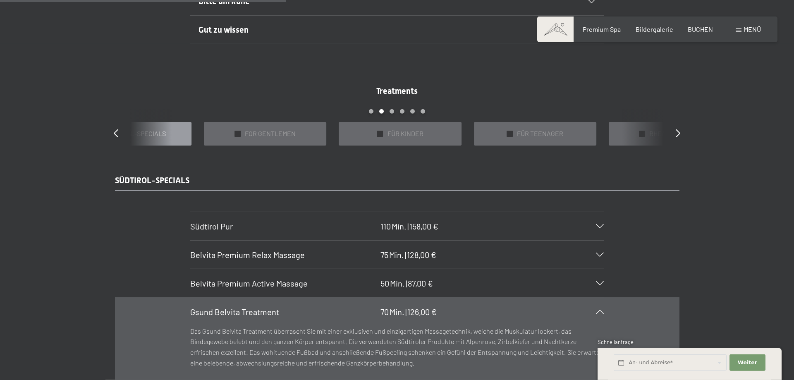
scroll to position [683, 0]
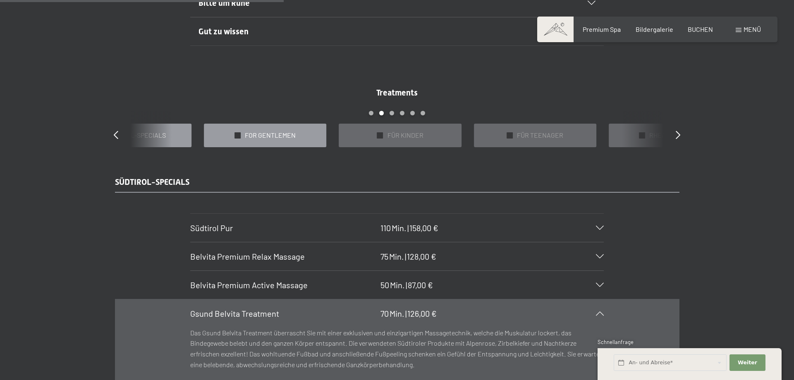
click at [285, 135] on span "FOR GENTLEMEN" at bounding box center [270, 135] width 51 height 9
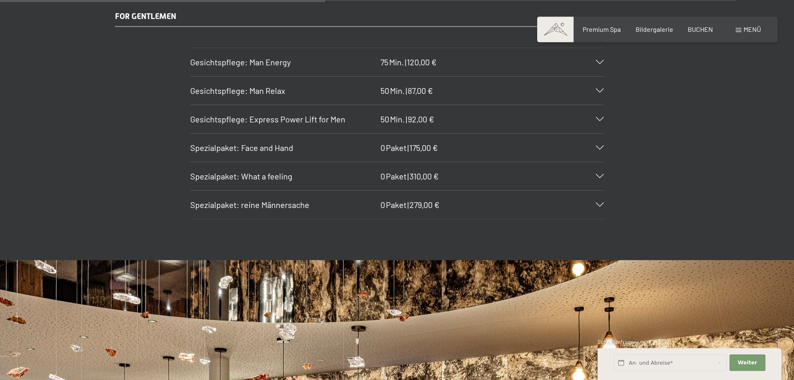
scroll to position [852, 0]
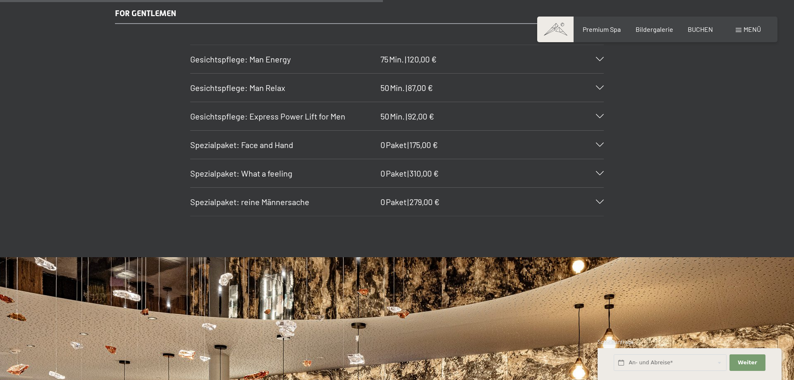
click at [507, 59] on div "Gesichtspflege: Man Energy 75 Min. | 120,00 €" at bounding box center [397, 59] width 414 height 28
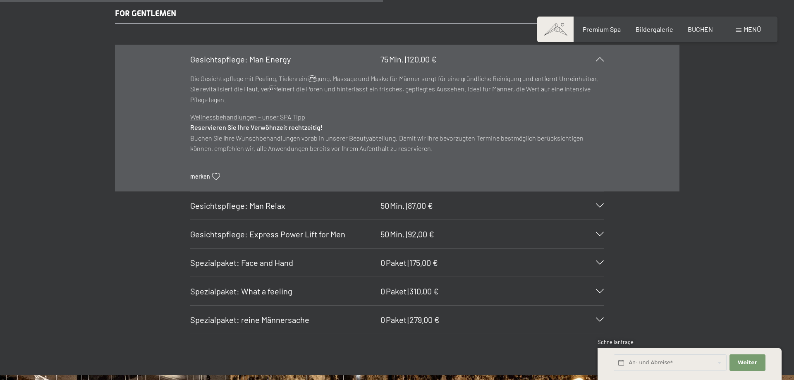
click at [602, 62] on div "Gesichtspflege: Man Energy 75 Min. | 120,00 €" at bounding box center [397, 59] width 414 height 28
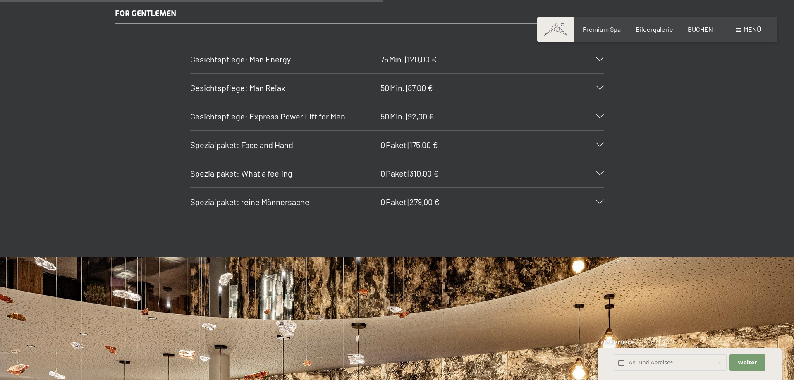
click at [472, 92] on div "Gesichtspflege: Man Relax 50 Min. | 87,00 €" at bounding box center [397, 88] width 414 height 28
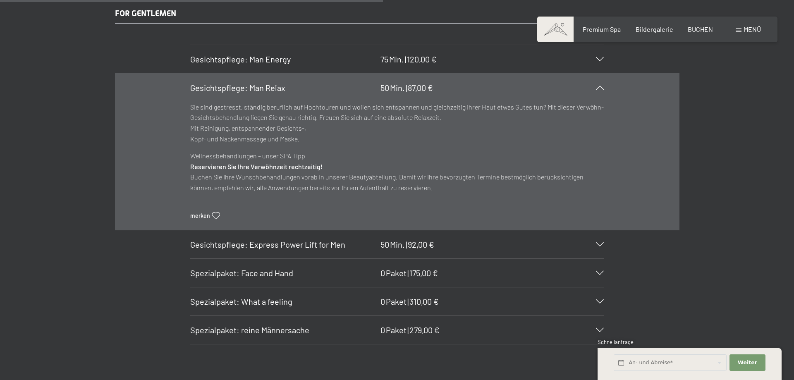
click at [604, 90] on section "Gesichtspflege: Man Relax 50 Min. | 87,00 € Sie sind gestresst, ständig berufli…" at bounding box center [397, 151] width 414 height 157
click at [597, 86] on div at bounding box center [595, 88] width 18 height 4
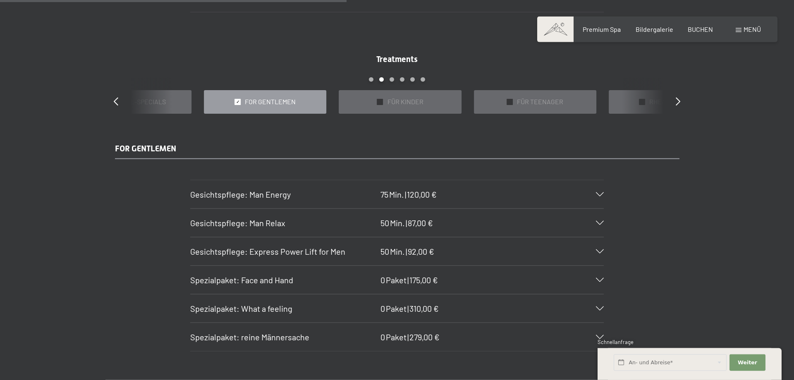
scroll to position [683, 0]
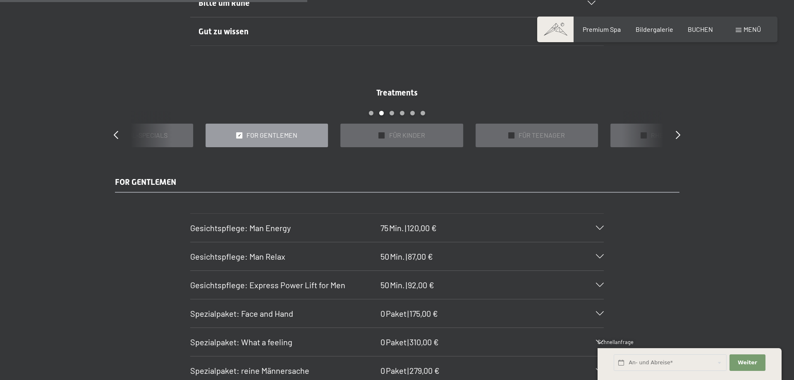
click at [266, 132] on span "FOR GENTLEMEN" at bounding box center [271, 135] width 51 height 9
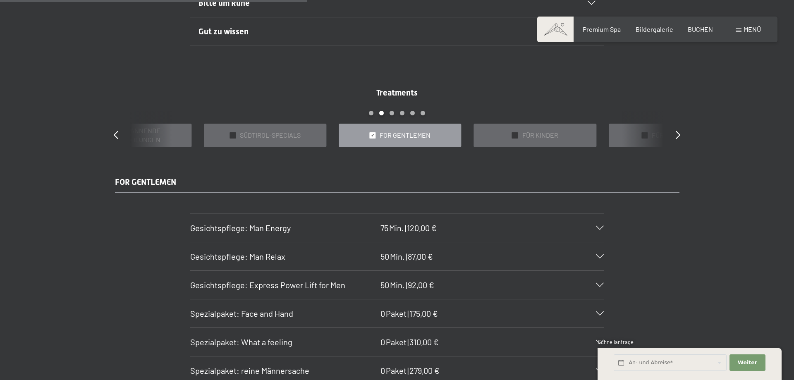
click at [381, 135] on span "FOR GENTLEMEN" at bounding box center [405, 135] width 51 height 9
click at [375, 135] on div at bounding box center [372, 135] width 6 height 6
click at [677, 134] on icon at bounding box center [678, 135] width 5 height 8
click at [679, 136] on icon at bounding box center [678, 135] width 5 height 8
click at [424, 131] on div "✓ SPA BASIC" at bounding box center [400, 136] width 122 height 24
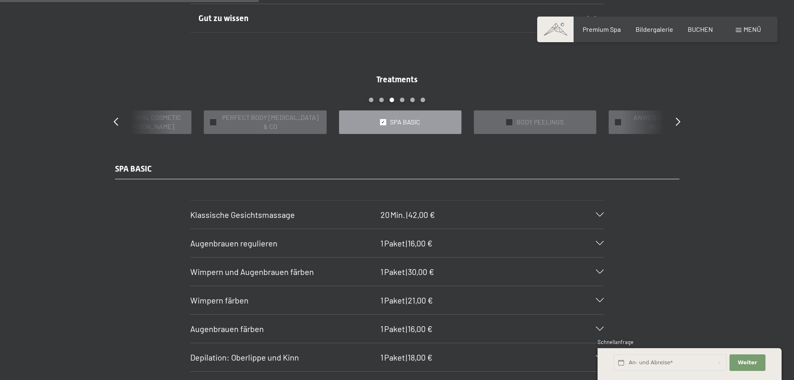
scroll to position [641, 0]
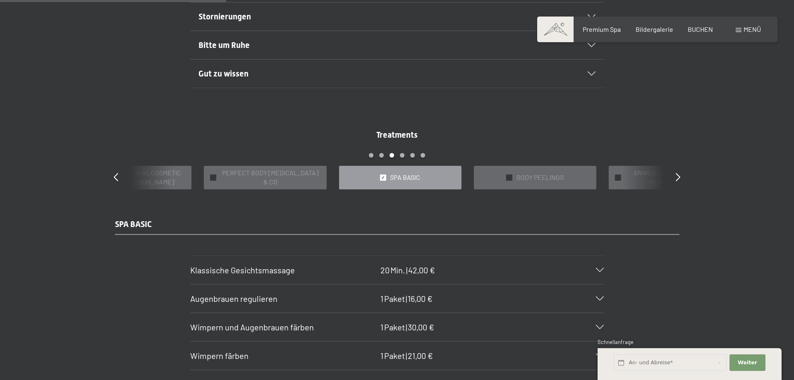
click at [685, 179] on div "Treatments slide 13 to 17 of 22 ✓ BÄDER & PACKUNGEN ✓ VORFREUDE FÜR WERDENDE MÜ…" at bounding box center [396, 159] width 595 height 60
click at [677, 179] on icon at bounding box center [678, 177] width 5 height 8
click at [676, 178] on icon at bounding box center [678, 177] width 5 height 8
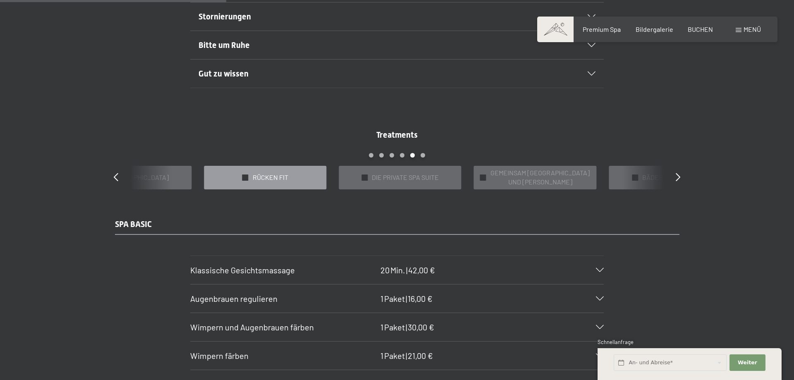
click at [270, 180] on span "RÜCKEN FIT" at bounding box center [271, 177] width 36 height 9
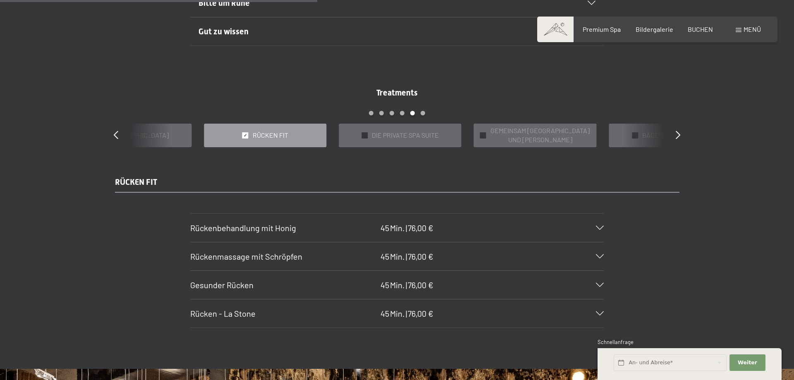
click at [290, 288] on h3 "Gesunder Rücken" at bounding box center [283, 285] width 186 height 12
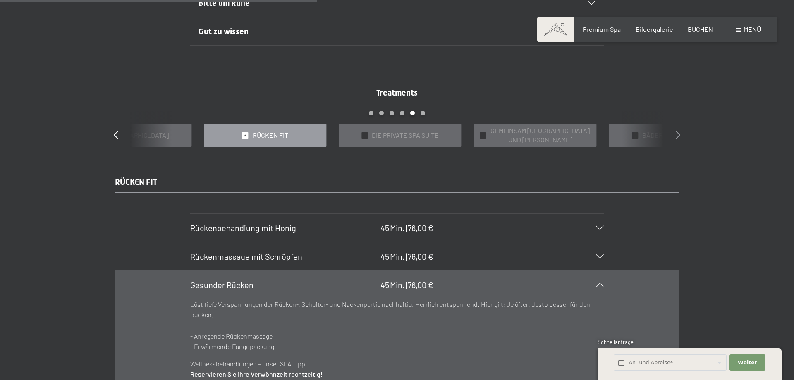
click at [680, 134] on icon at bounding box center [678, 135] width 5 height 8
click at [679, 138] on icon at bounding box center [678, 135] width 5 height 8
click at [675, 142] on div "Treatments slide 3 to 7 of 22 ✓ BÄDER & PACKUNGEN ✓ VORFREUDE FÜR WERDENDE MÜTT…" at bounding box center [396, 117] width 595 height 60
click at [679, 136] on icon at bounding box center [678, 135] width 5 height 8
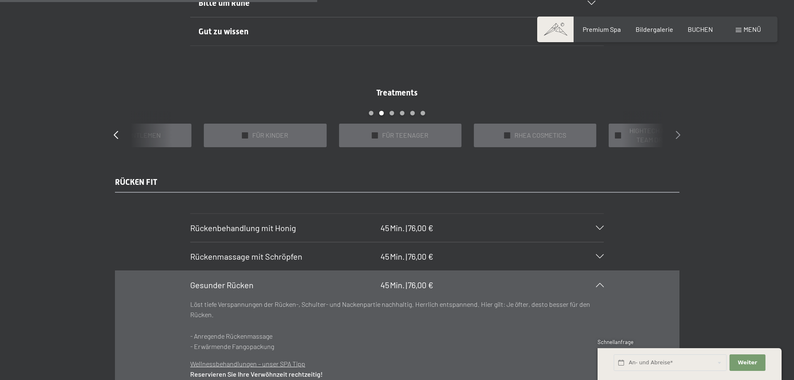
click at [679, 136] on icon at bounding box center [678, 135] width 5 height 8
click at [162, 132] on div "✓ RHEA COSMETICS" at bounding box center [130, 136] width 122 height 24
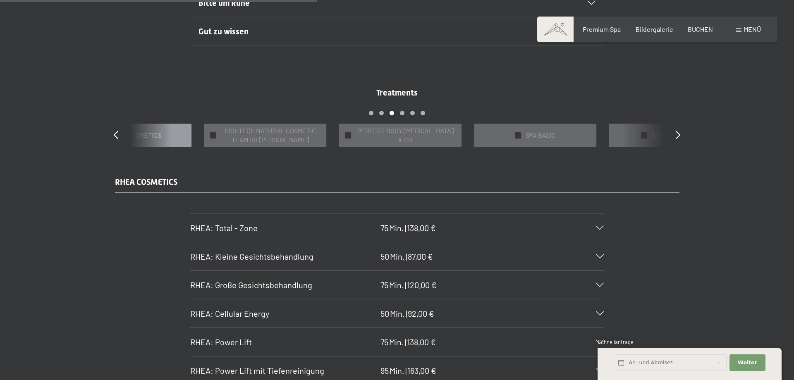
click at [406, 284] on span "|" at bounding box center [405, 285] width 1 height 10
